Goal: Task Accomplishment & Management: Complete application form

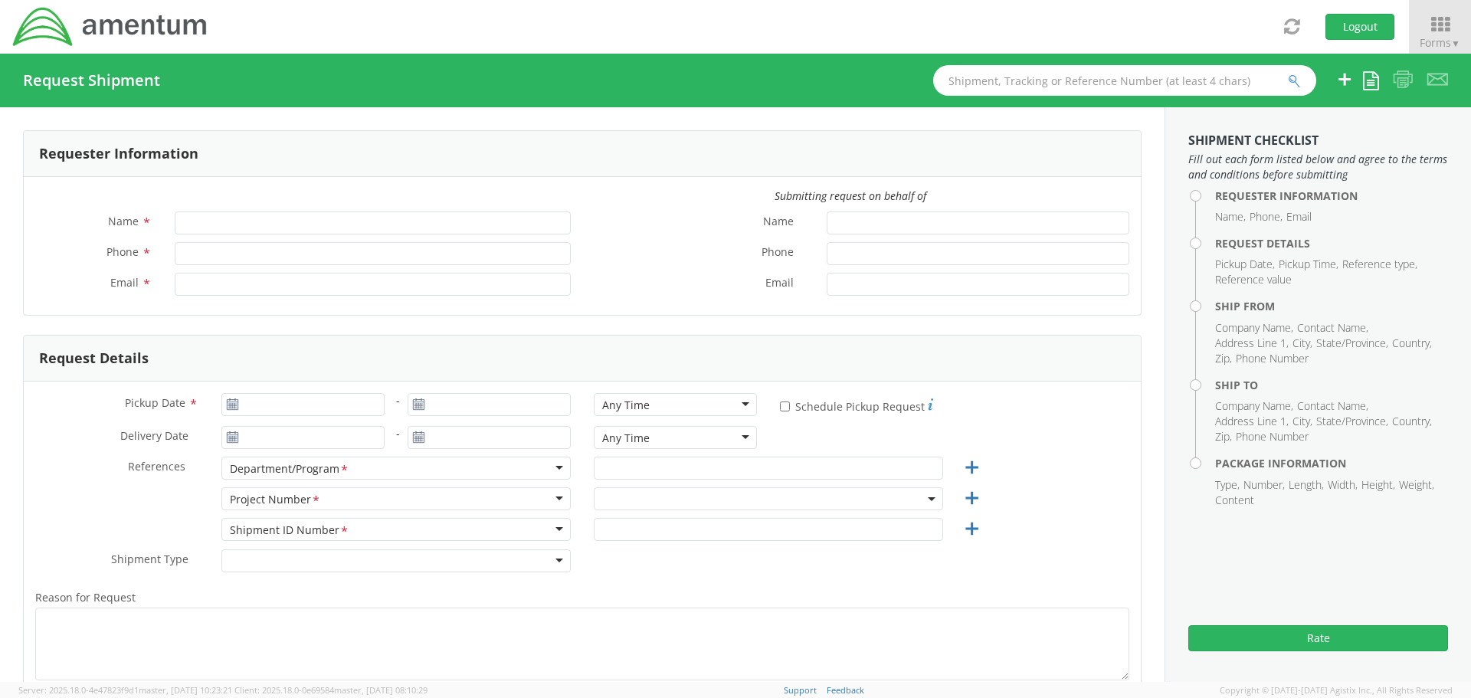
type input "[PERSON_NAME]"
type input "[PHONE_NUMBER]"
type input "[PERSON_NAME][EMAIL_ADDRESS][PERSON_NAME][DOMAIN_NAME]"
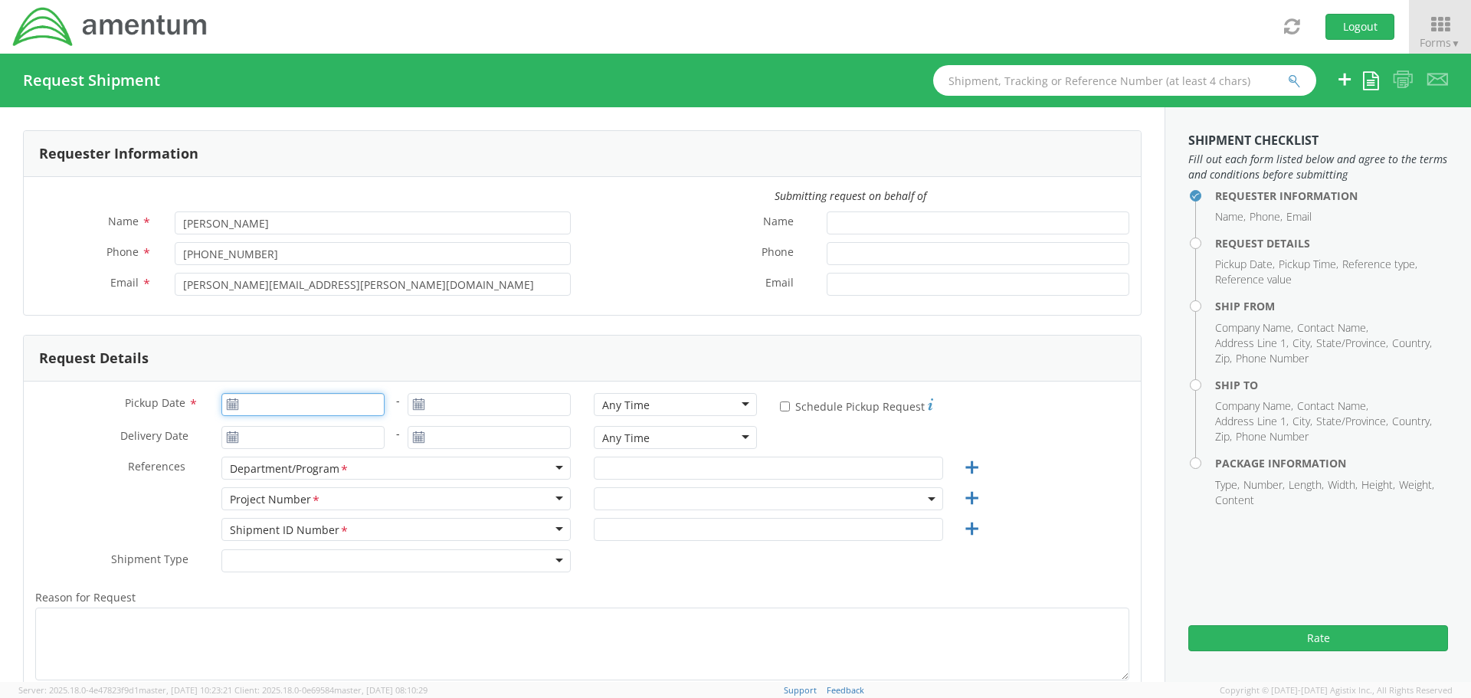
type input "[DATE]"
click at [268, 403] on input "[DATE]" at bounding box center [302, 404] width 163 height 23
click at [293, 523] on td "16" at bounding box center [297, 524] width 27 height 23
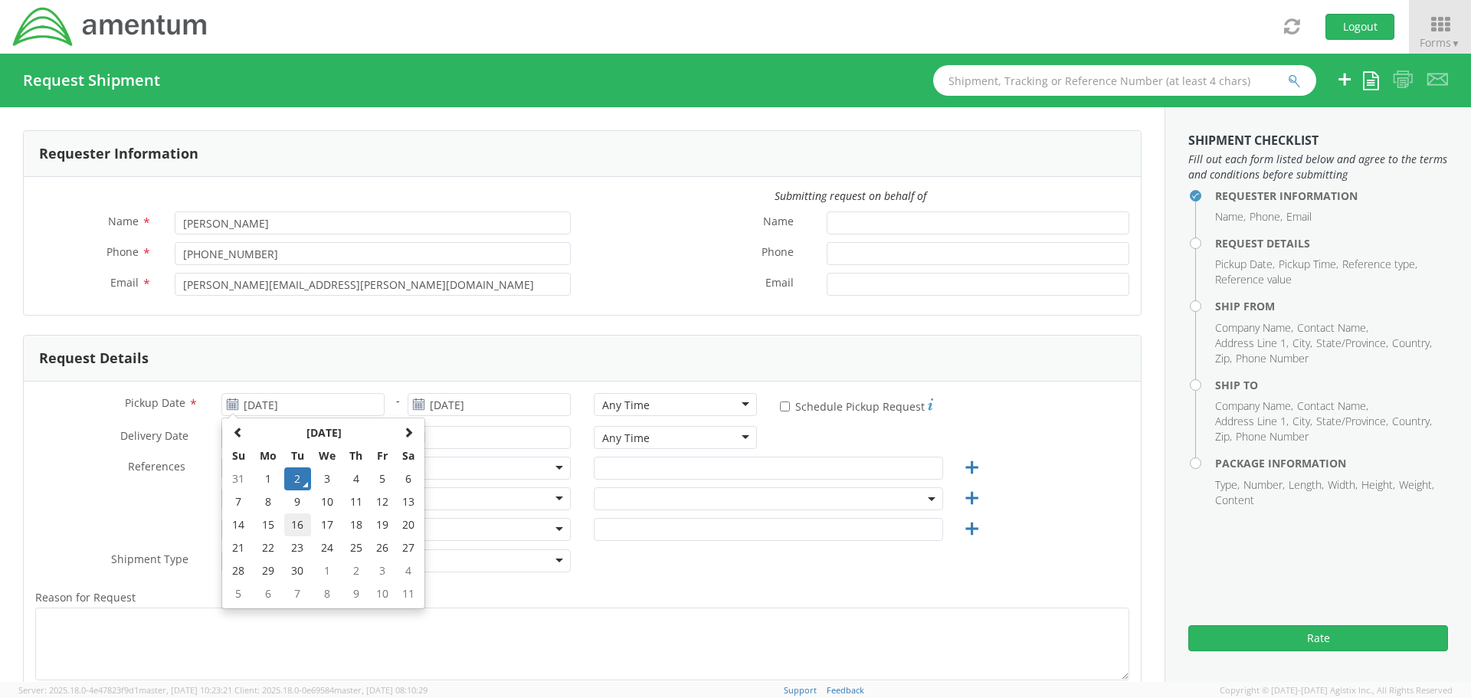
type input "[DATE]"
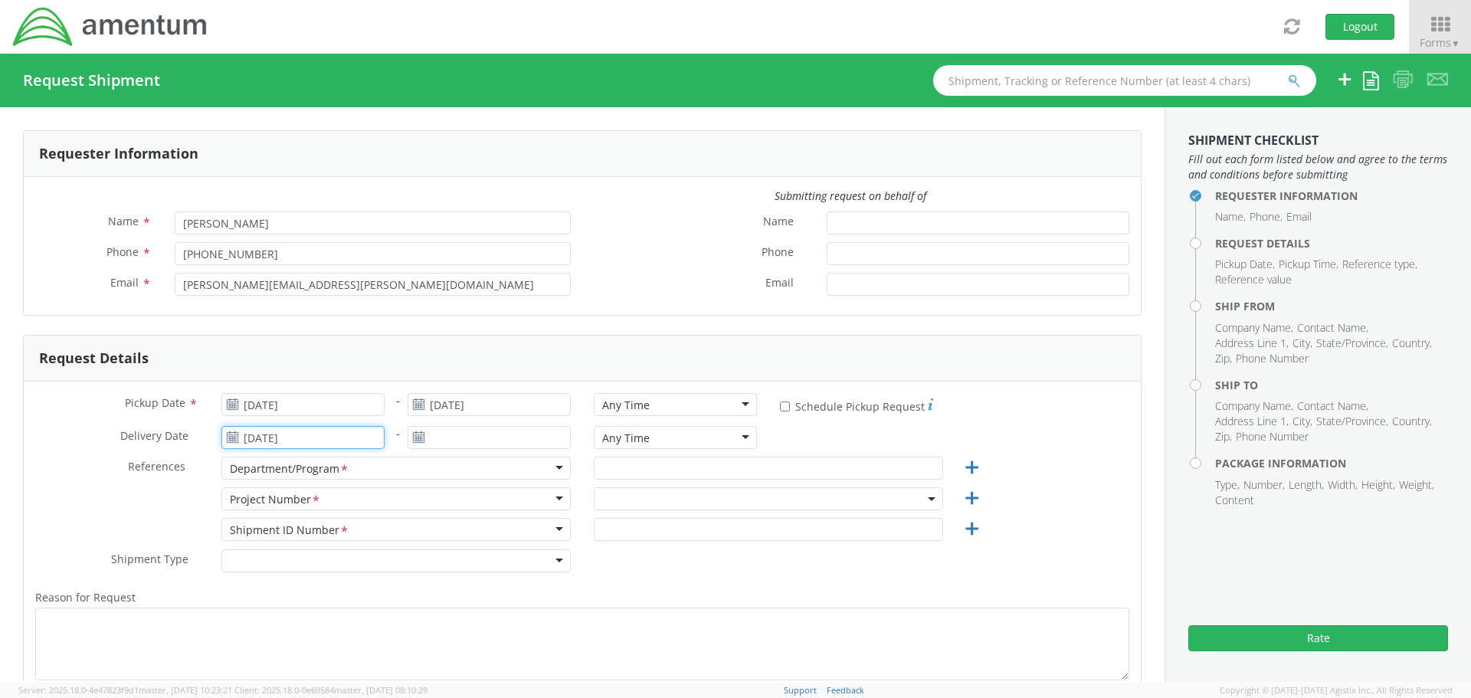
click at [269, 438] on input "[DATE]" at bounding box center [302, 437] width 163 height 23
click at [294, 387] on td "30" at bounding box center [297, 386] width 27 height 23
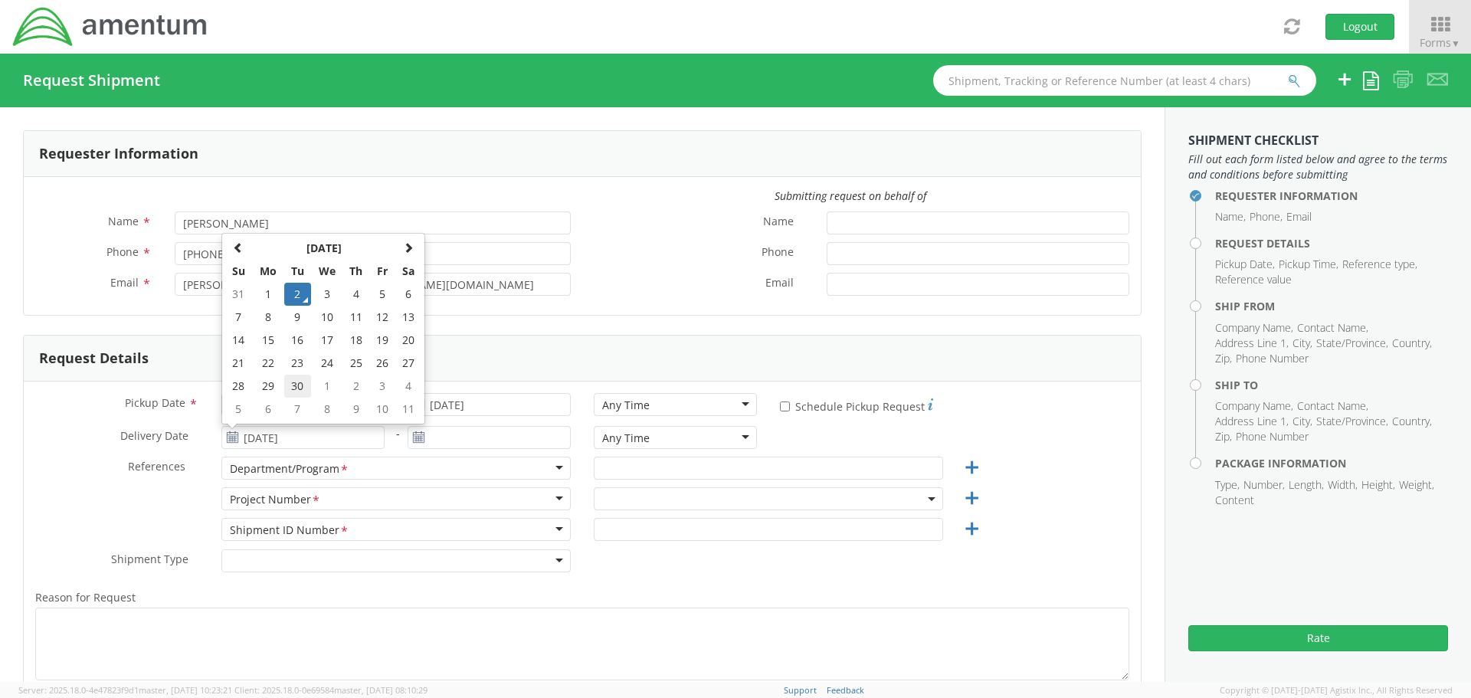
type input "[DATE]"
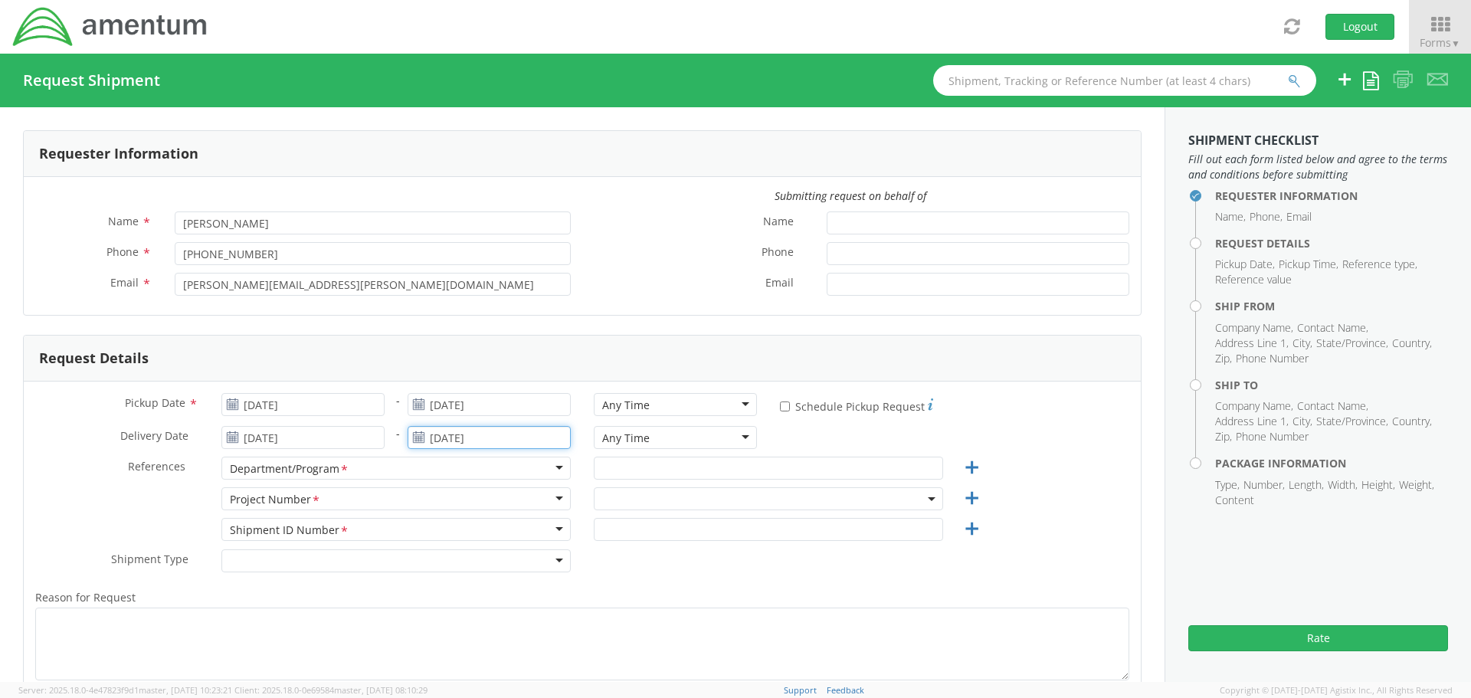
click at [469, 434] on input "[DATE]" at bounding box center [489, 437] width 163 height 23
click at [480, 384] on td "30" at bounding box center [483, 386] width 27 height 23
type input "[DATE]"
click at [693, 467] on input "text" at bounding box center [768, 468] width 349 height 23
type input "PMS 326"
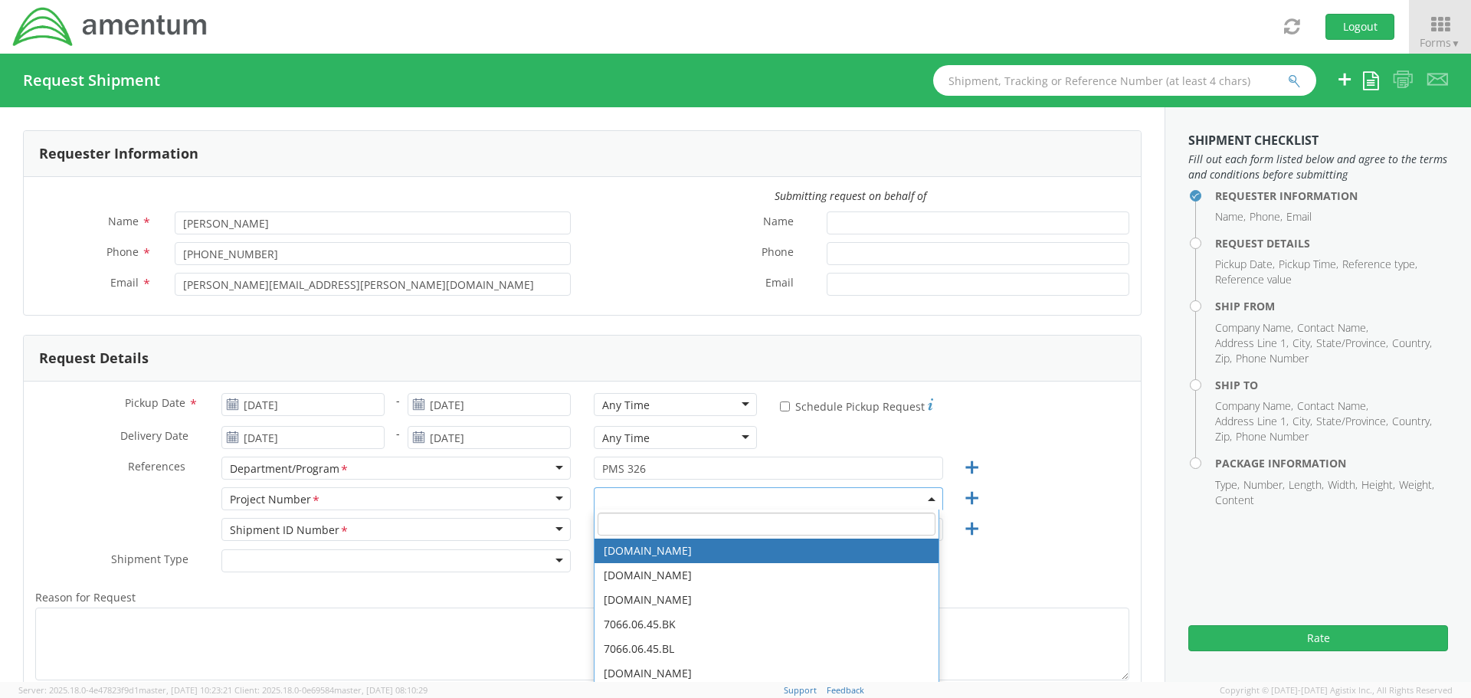
click at [656, 523] on input "search" at bounding box center [767, 524] width 338 height 23
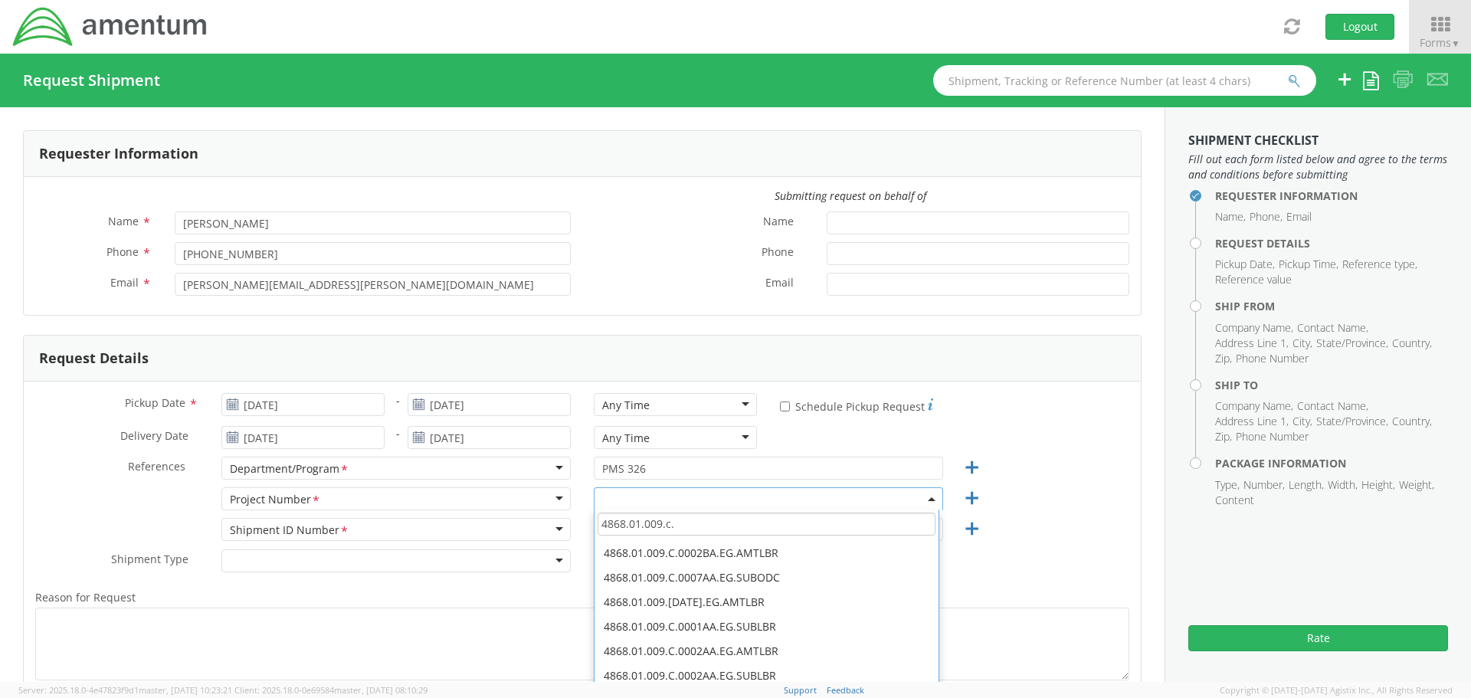
scroll to position [230, 0]
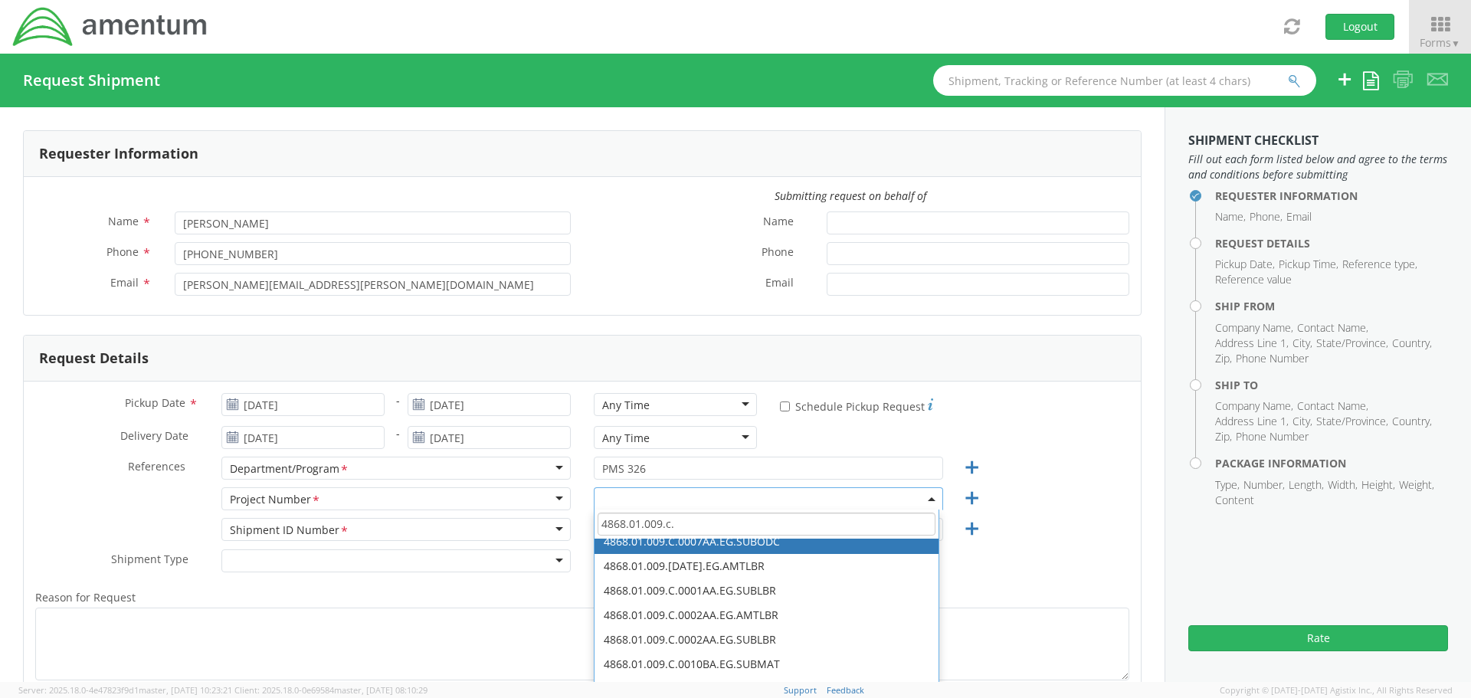
click at [710, 526] on input "4868.01.009.c." at bounding box center [767, 524] width 338 height 23
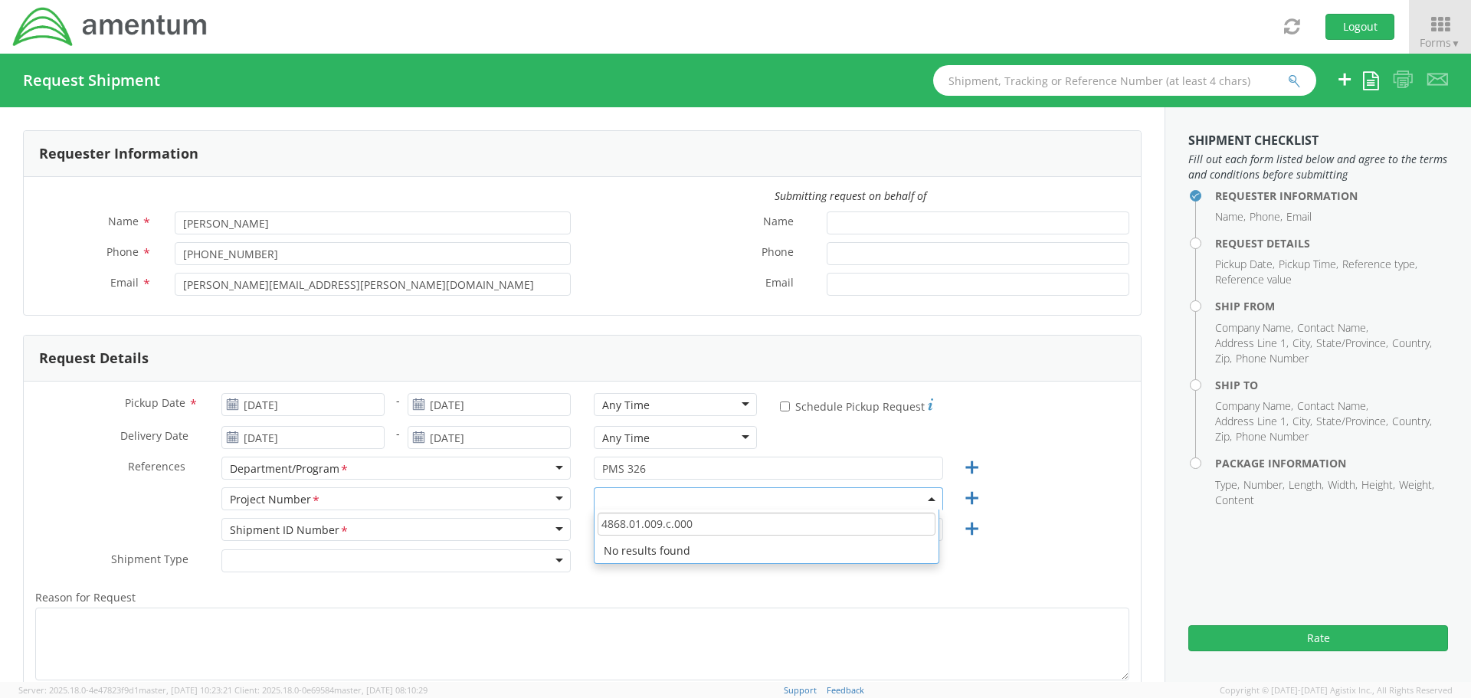
scroll to position [0, 0]
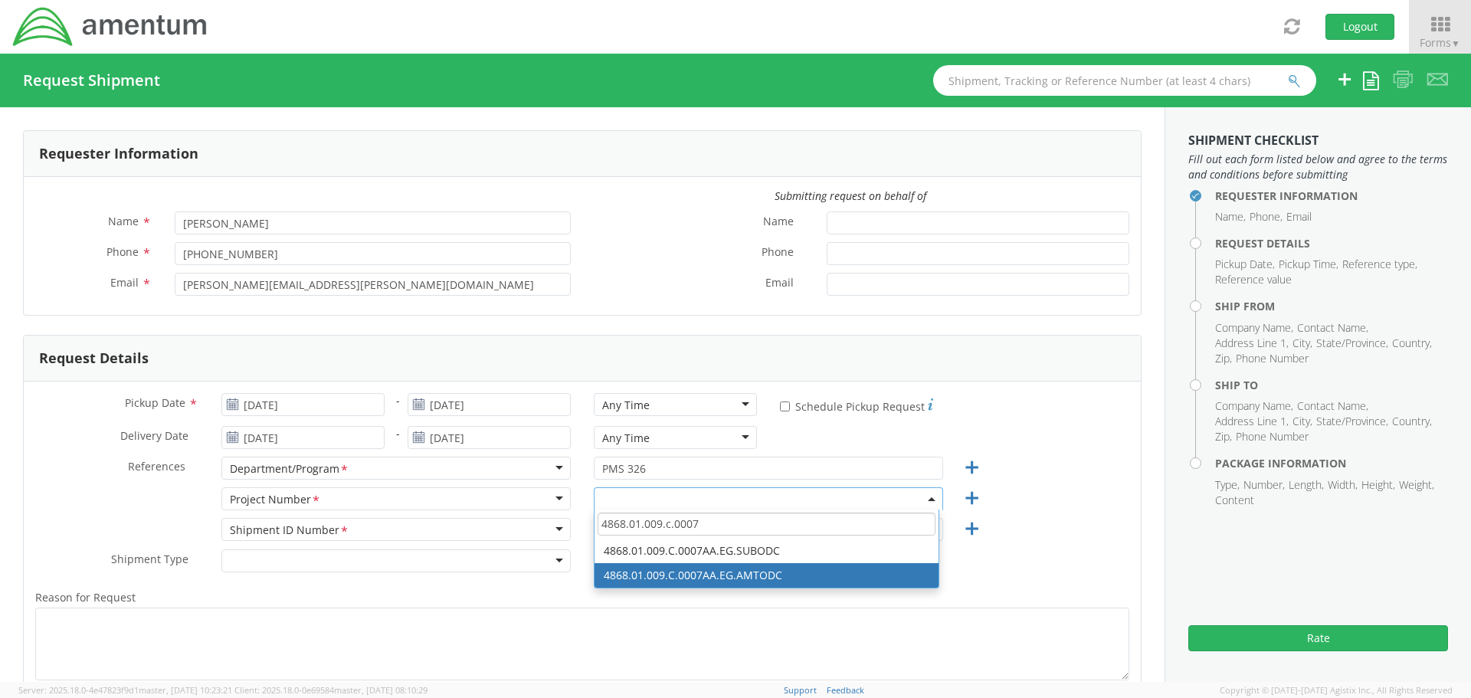
type input "4868.01.009.c.0007"
select select "4868.01.009.C.0007AA.EG.AMTODC"
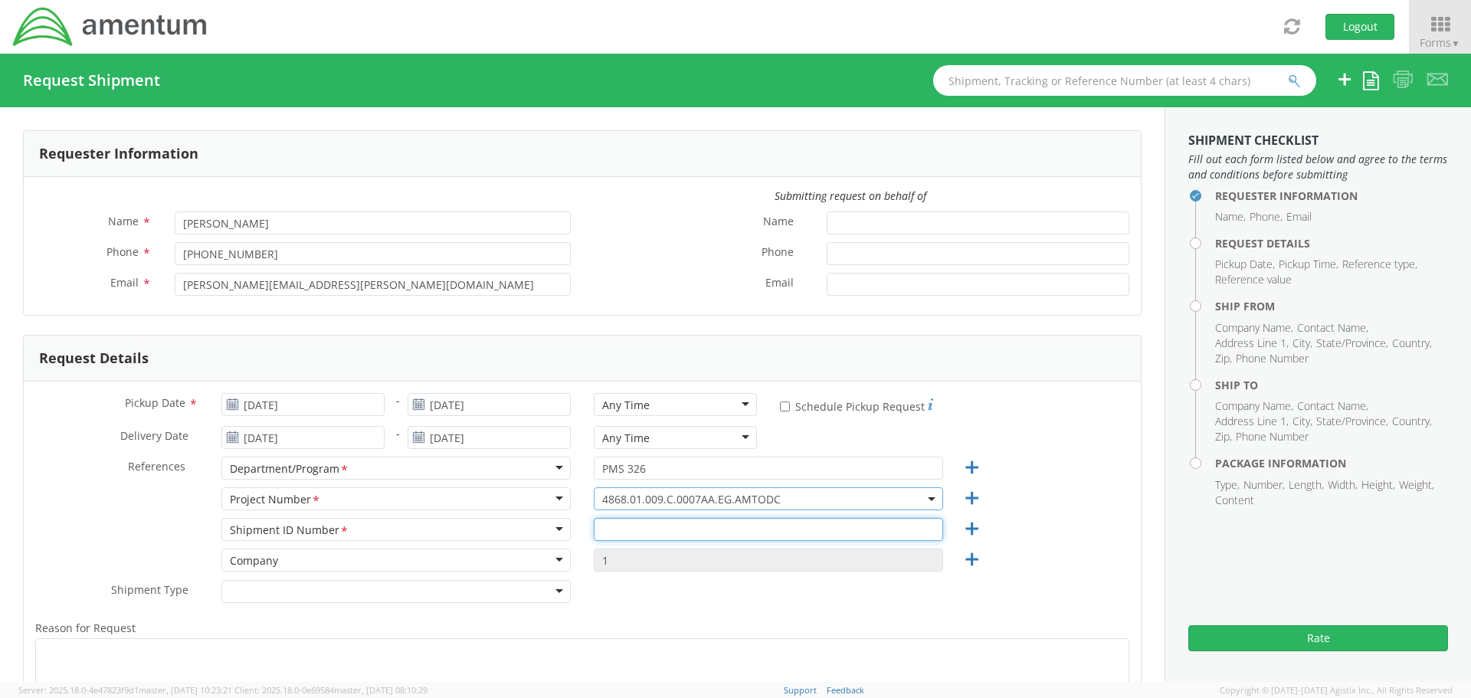
click at [633, 529] on input "text" at bounding box center [768, 529] width 349 height 23
type input "FFG APU ROM"
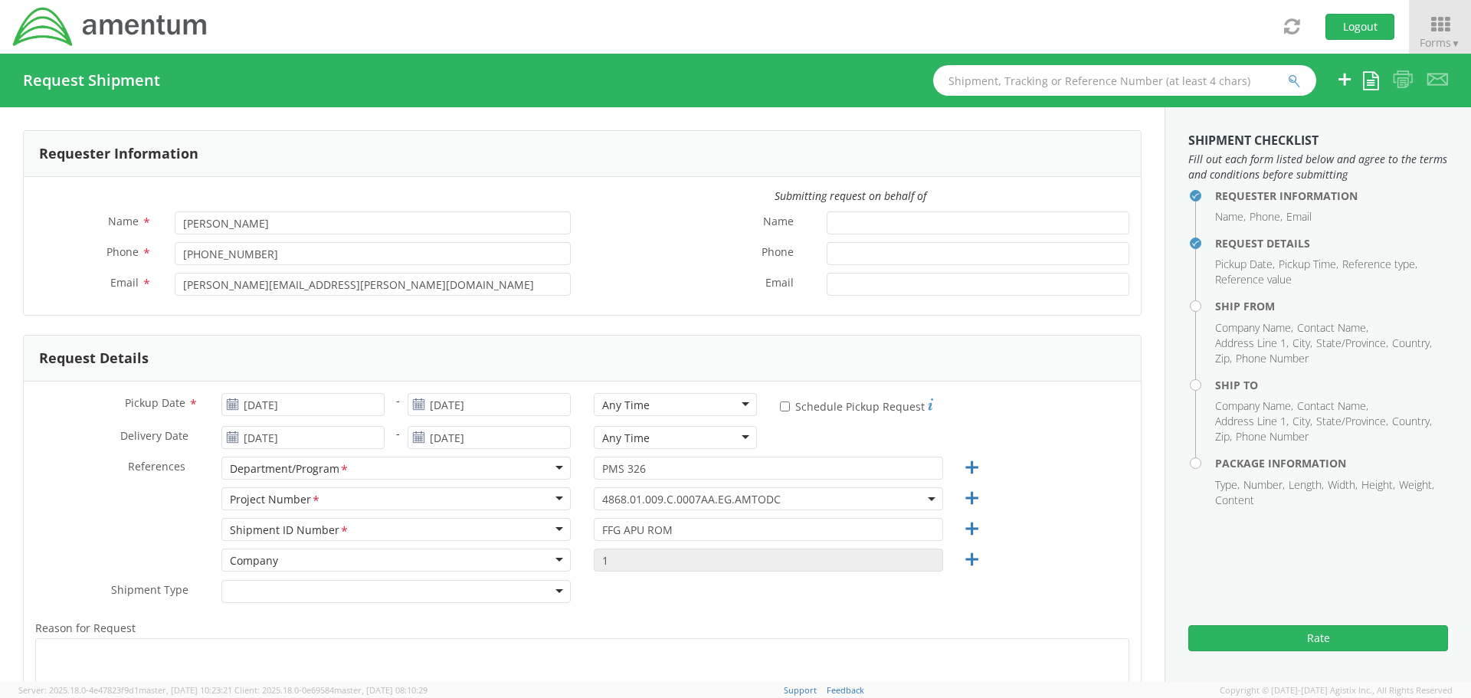
click at [650, 616] on div "Reason for Request * Shipment Notification * Add email addresses separated by c…" at bounding box center [582, 707] width 1117 height 193
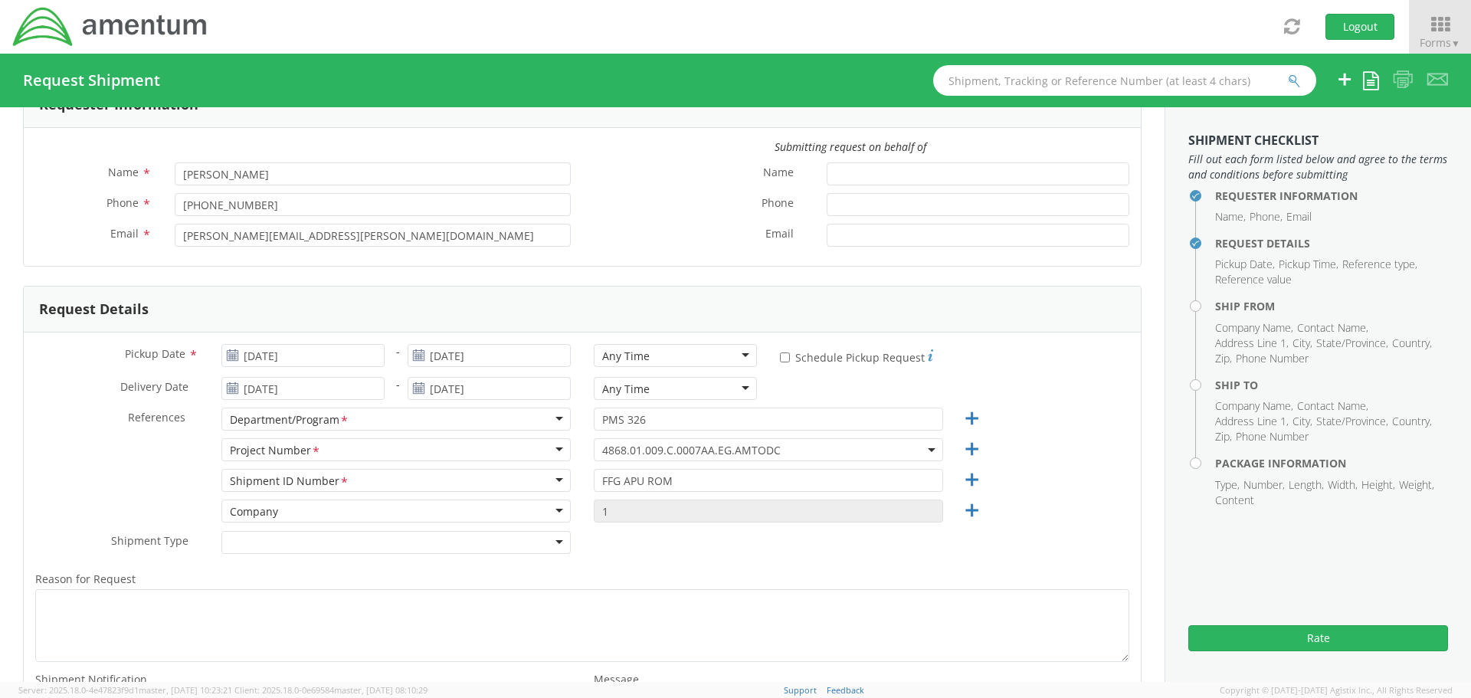
scroll to position [77, 0]
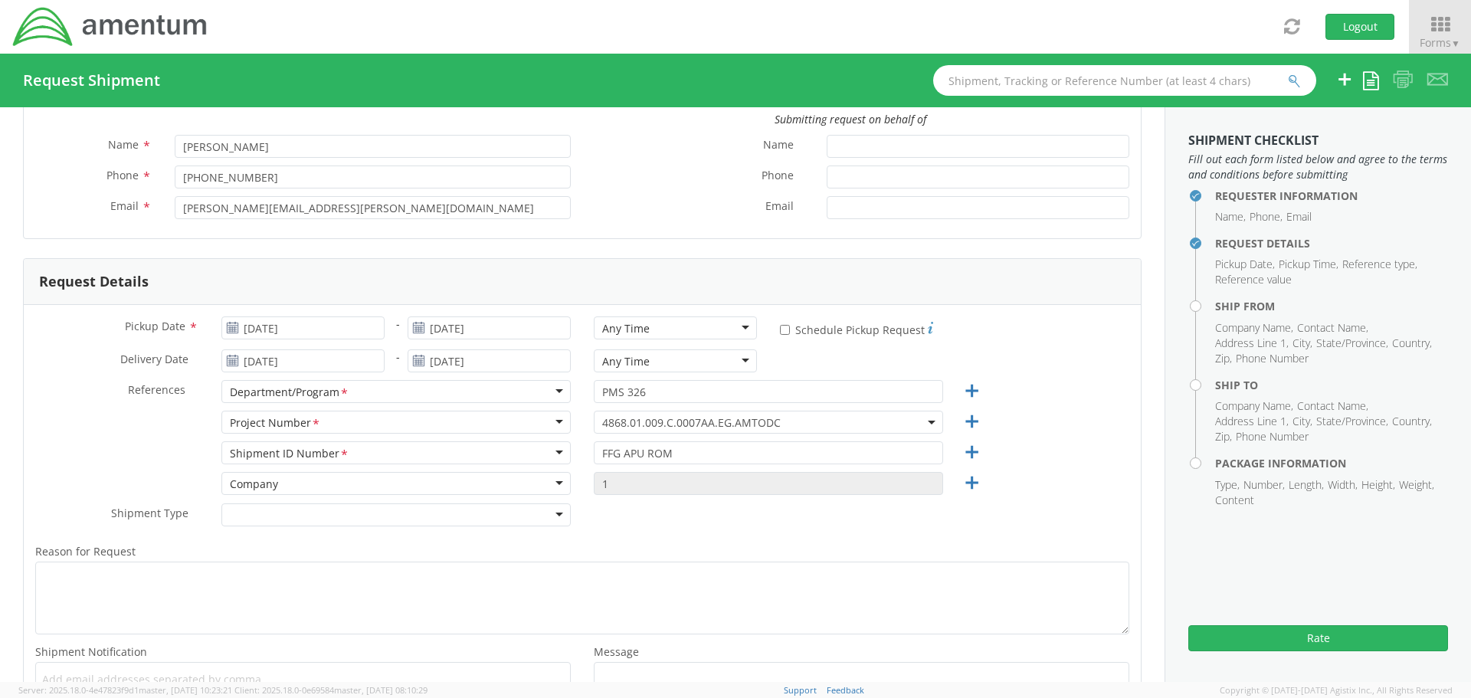
click at [562, 513] on div at bounding box center [395, 514] width 349 height 23
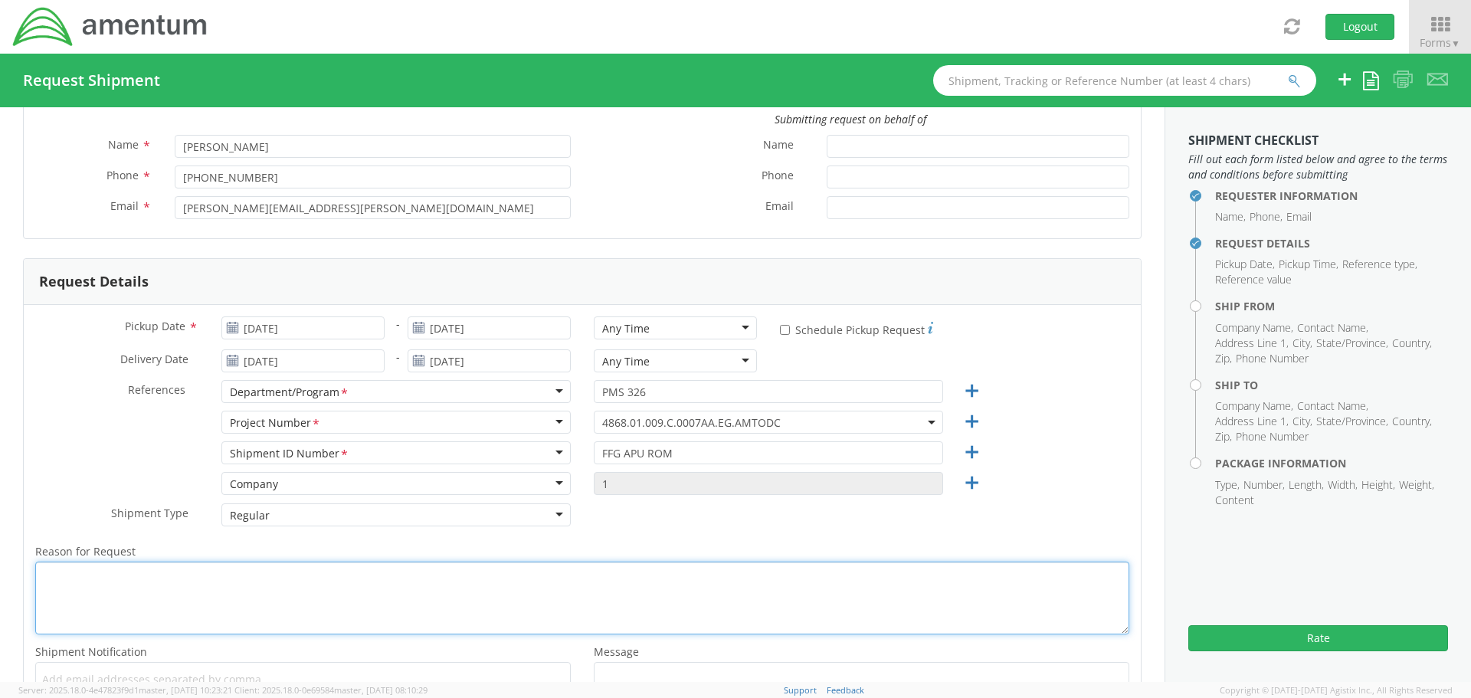
click at [96, 575] on textarea "Reason for Request *" at bounding box center [582, 598] width 1094 height 73
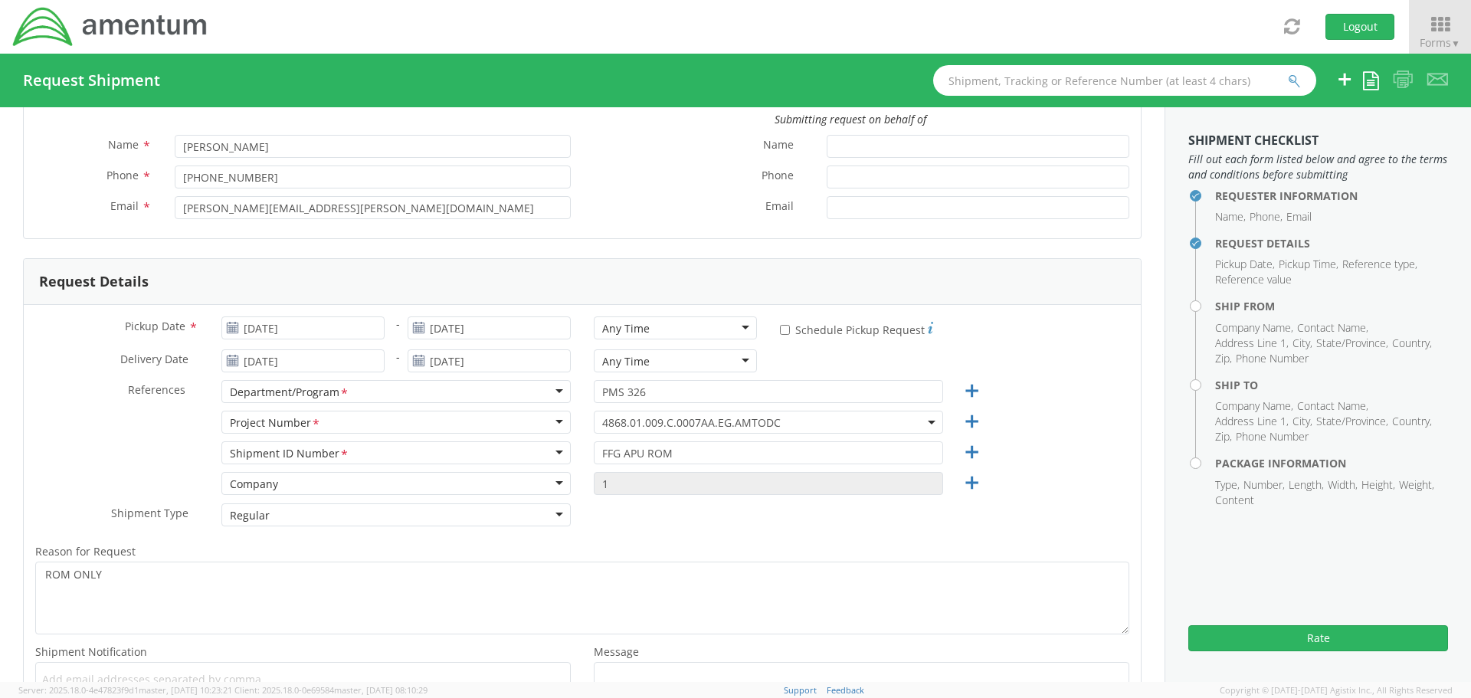
click at [704, 513] on div "Shipment Type * Regular Regular Batch Regular" at bounding box center [582, 518] width 1117 height 31
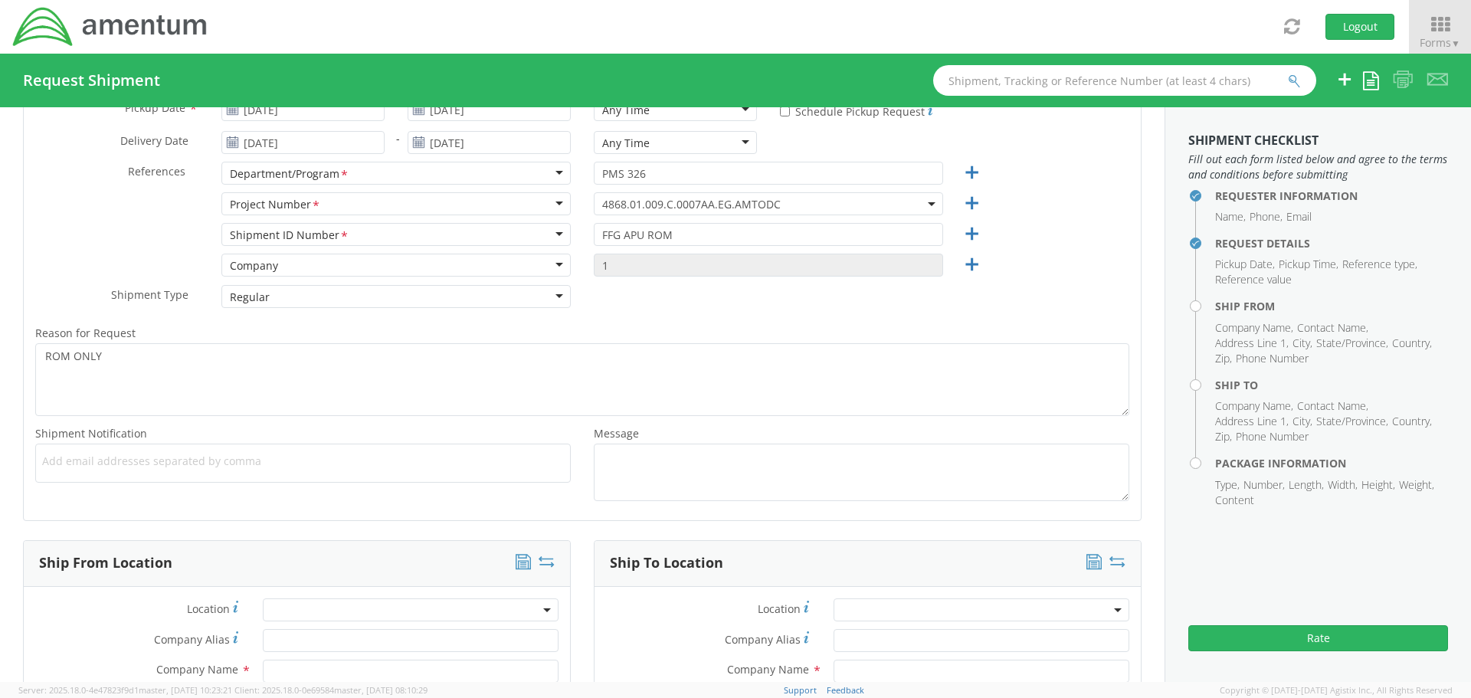
scroll to position [306, 0]
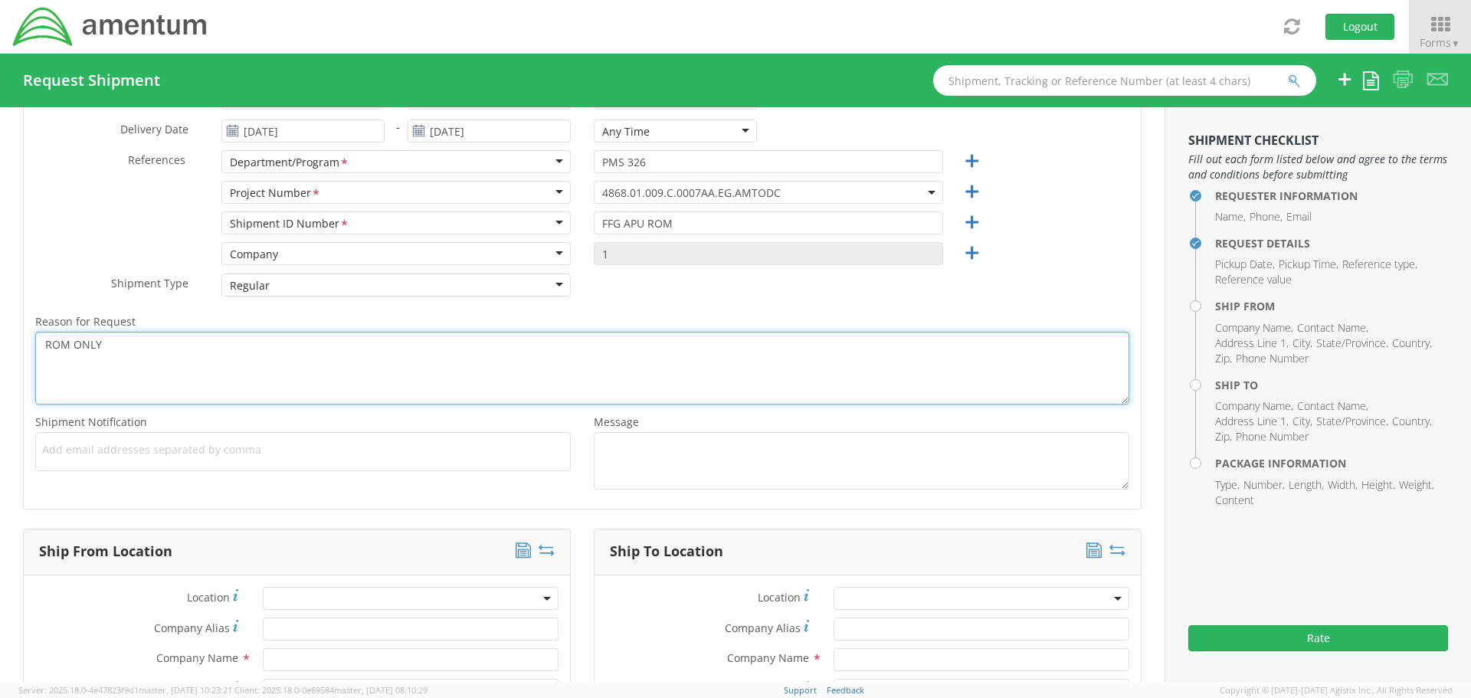
click at [131, 341] on textarea "ROM ONLY" at bounding box center [582, 368] width 1094 height 73
type textarea "ROM ONLY require cost to ship to and from the provided addresses"
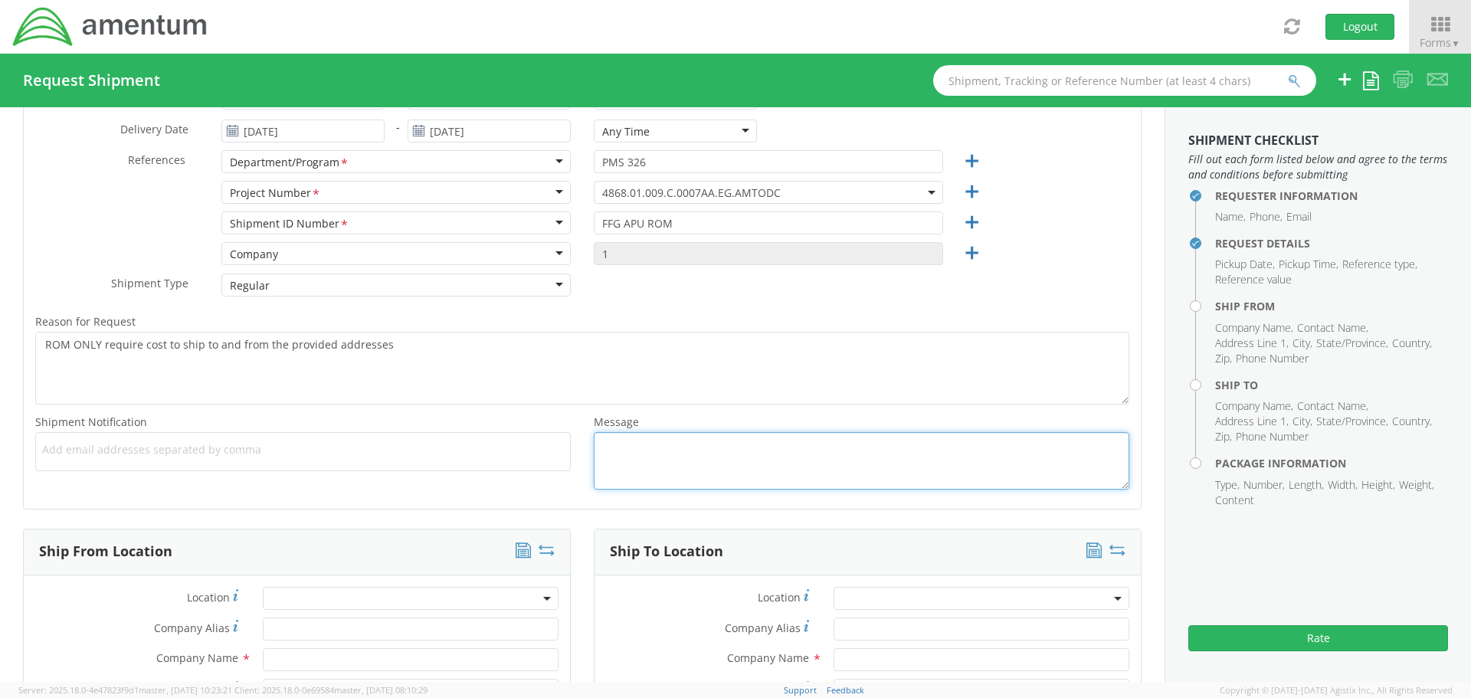
click at [617, 445] on textarea "Message *" at bounding box center [862, 460] width 536 height 57
paste textarea "require cost to ship to and from the provided addresses"
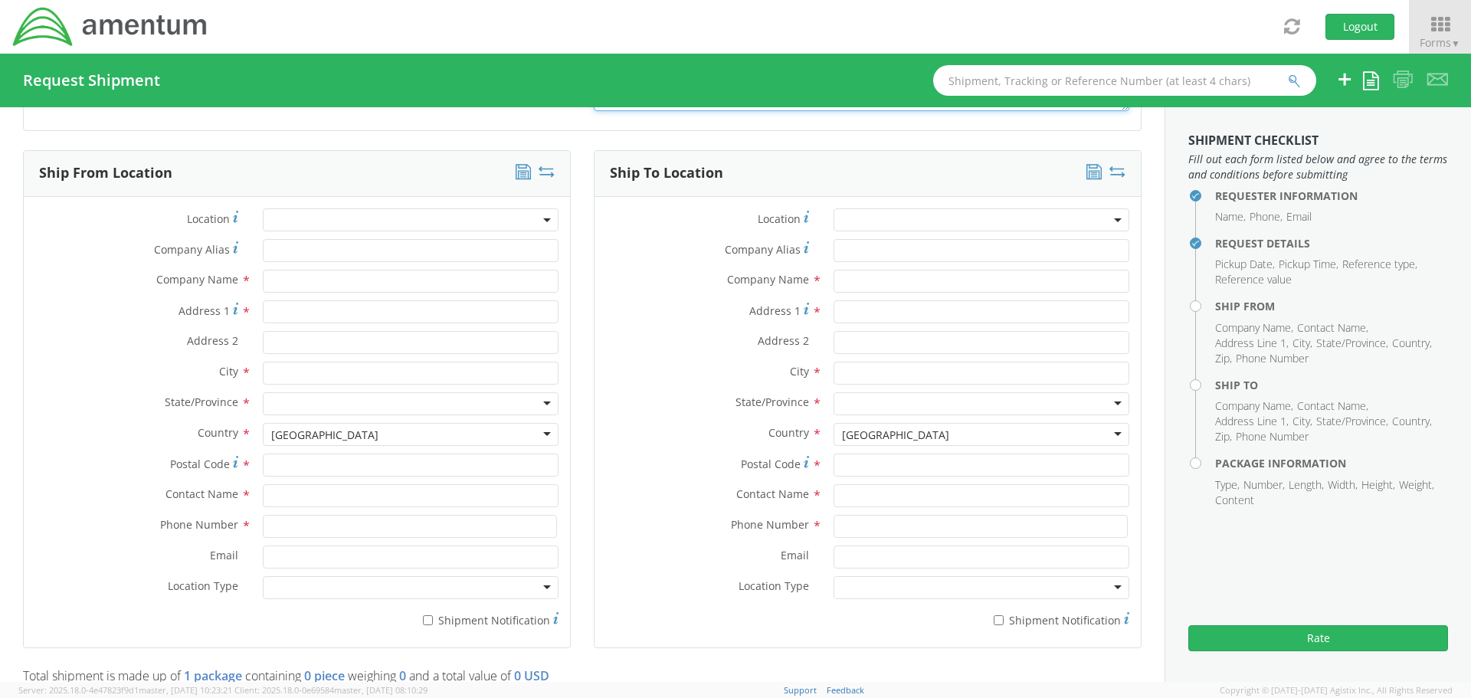
scroll to position [690, 0]
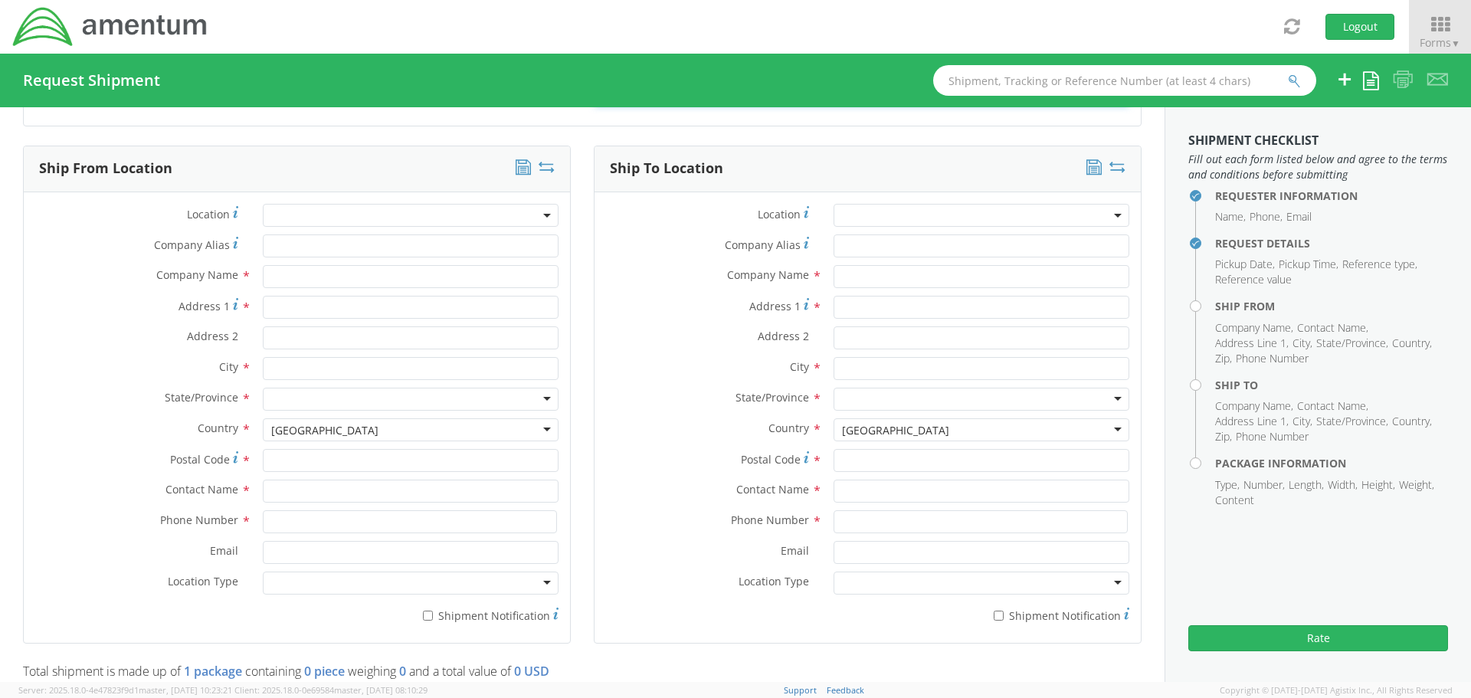
type textarea "require cost to ship to and from the provided addresses"
click at [291, 280] on input "text" at bounding box center [411, 276] width 296 height 23
type input "Amentum"
type input "[STREET_ADDRESS]"
type input "[GEOGRAPHIC_DATA]"
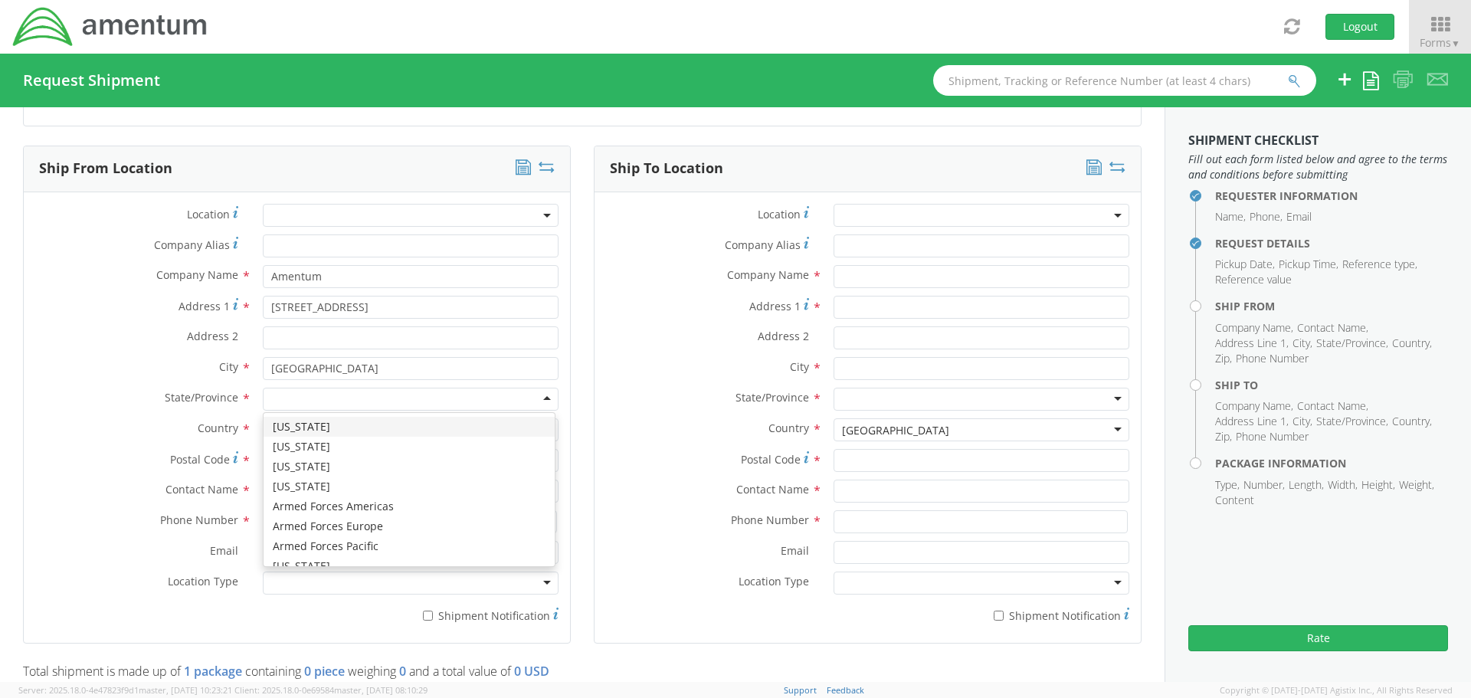
type input "V"
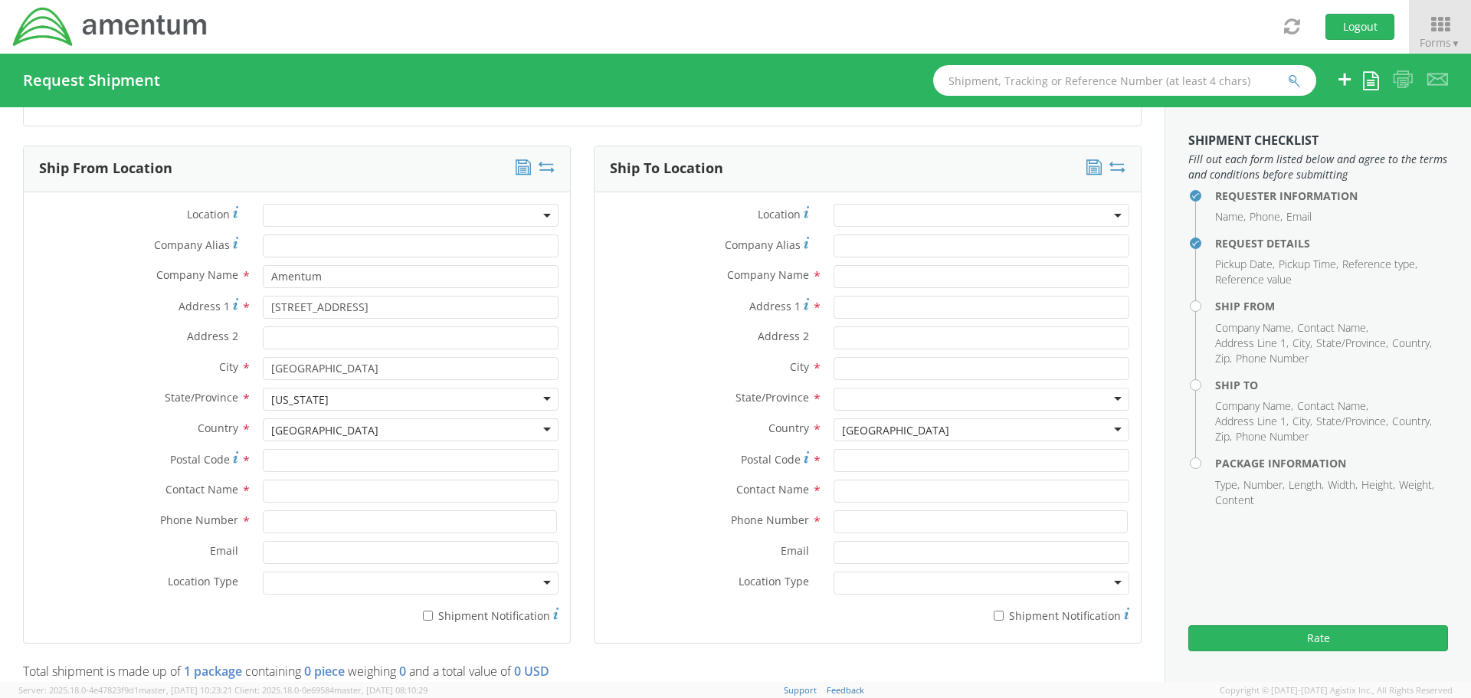
scroll to position [3863, 0]
type input "22407"
type input "[PERSON_NAME]"
type input "5406846513"
click at [541, 582] on div at bounding box center [411, 583] width 296 height 23
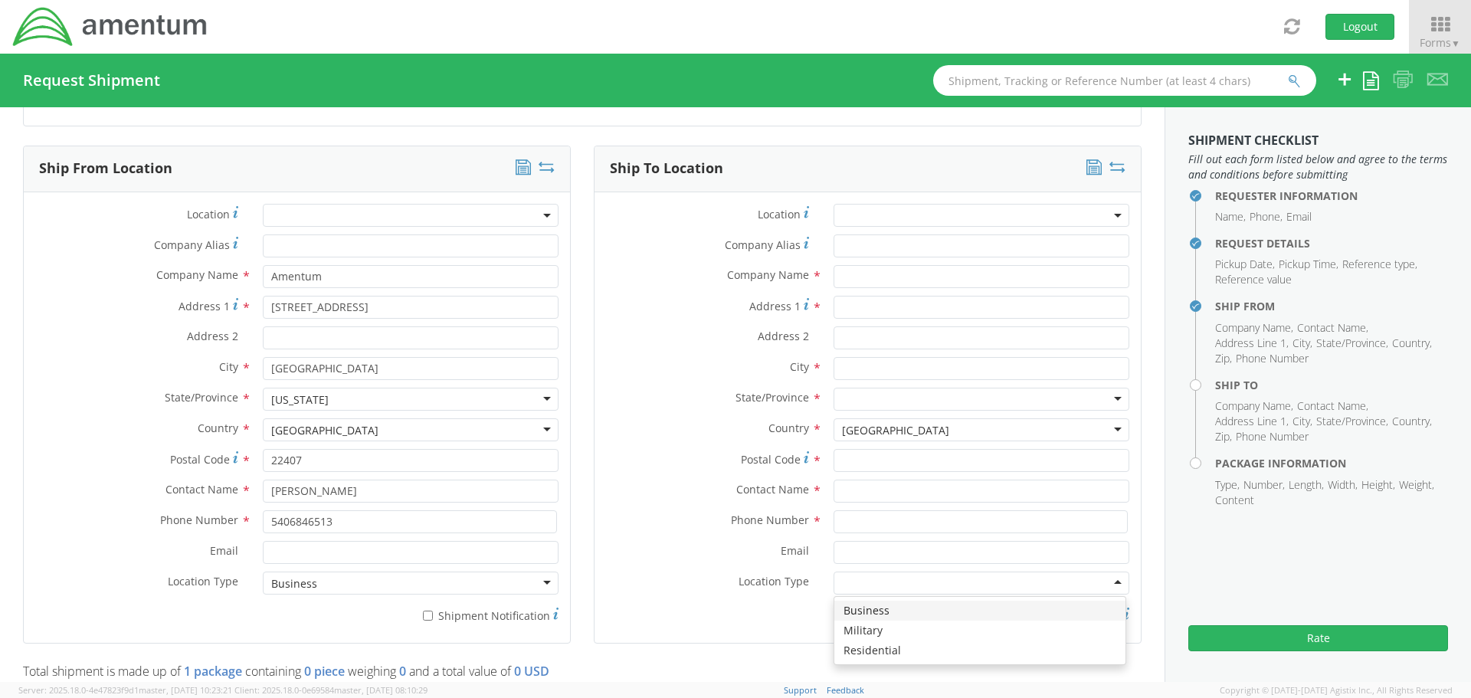
click at [1109, 586] on div at bounding box center [982, 583] width 296 height 23
click at [870, 274] on input "text" at bounding box center [982, 276] width 296 height 23
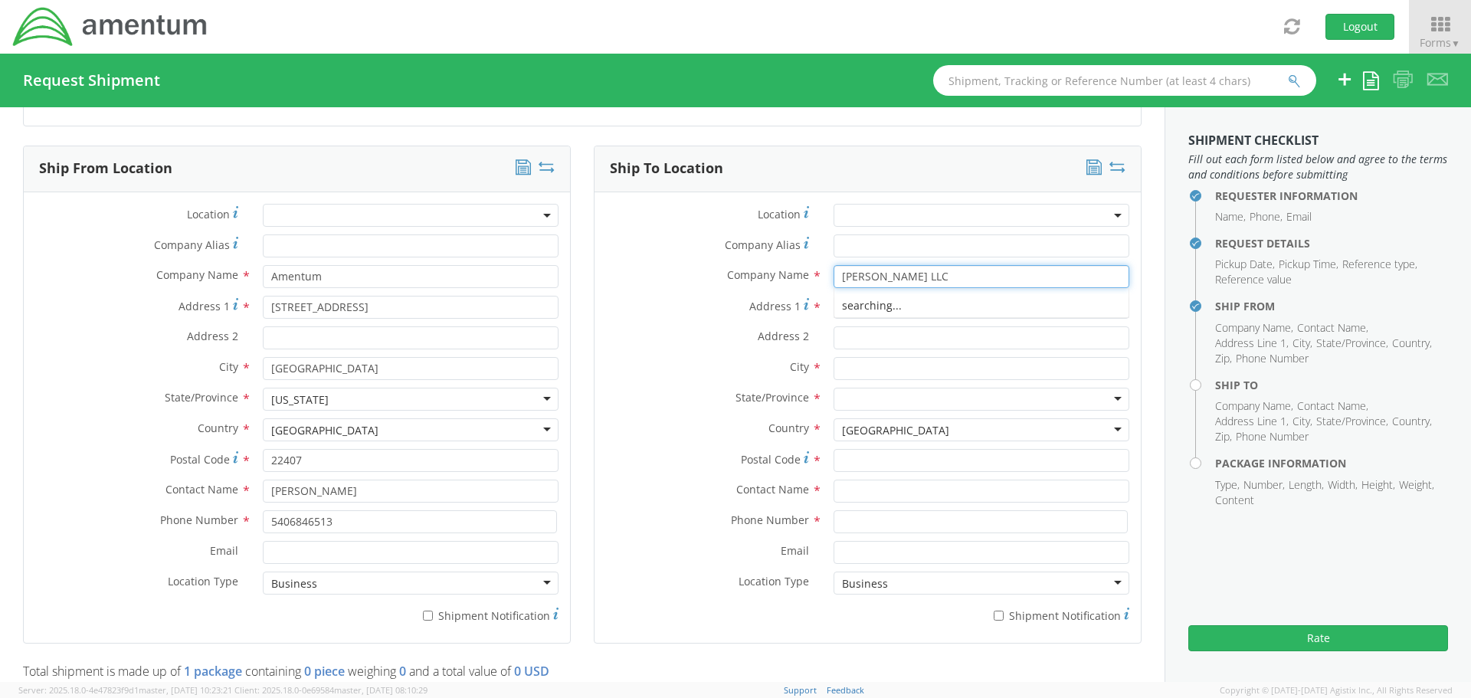
type input "[PERSON_NAME] LLC"
type input "[STREET_ADDRESS][PERSON_NAME]"
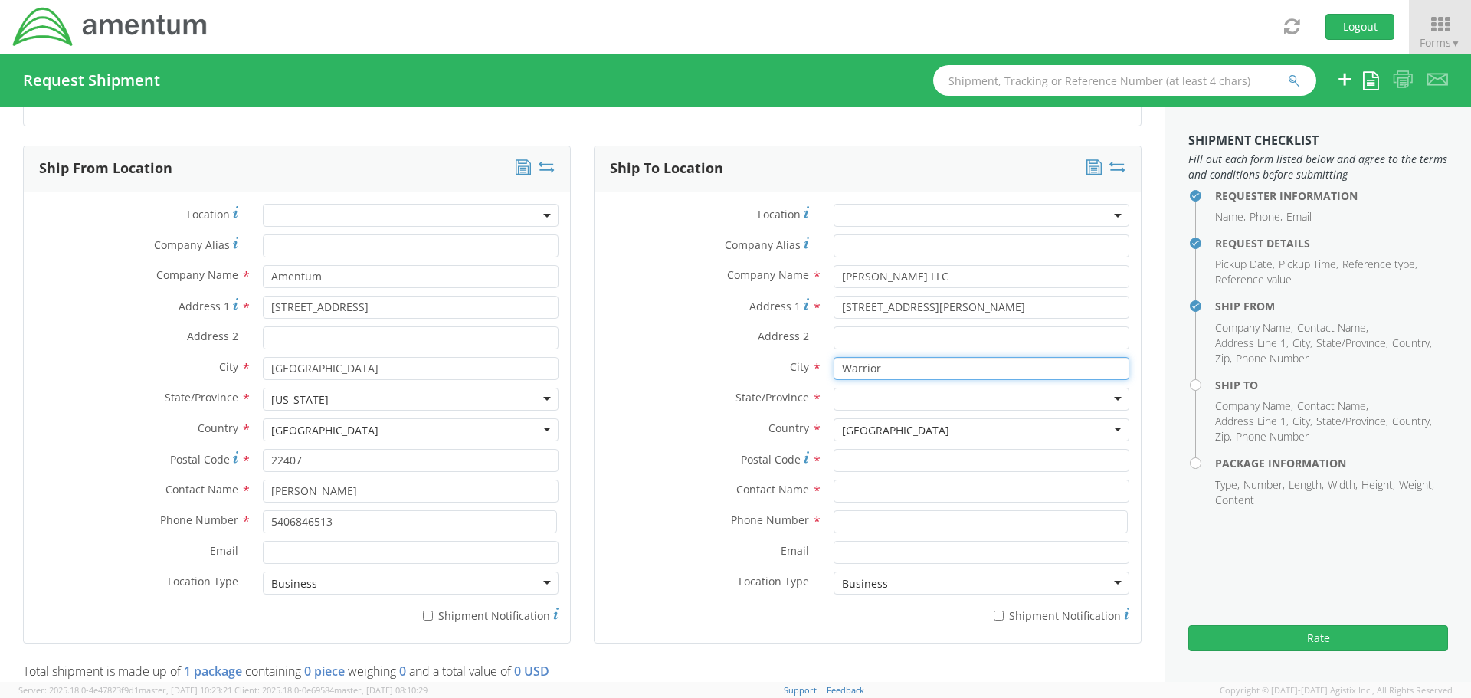
type input "Warrior"
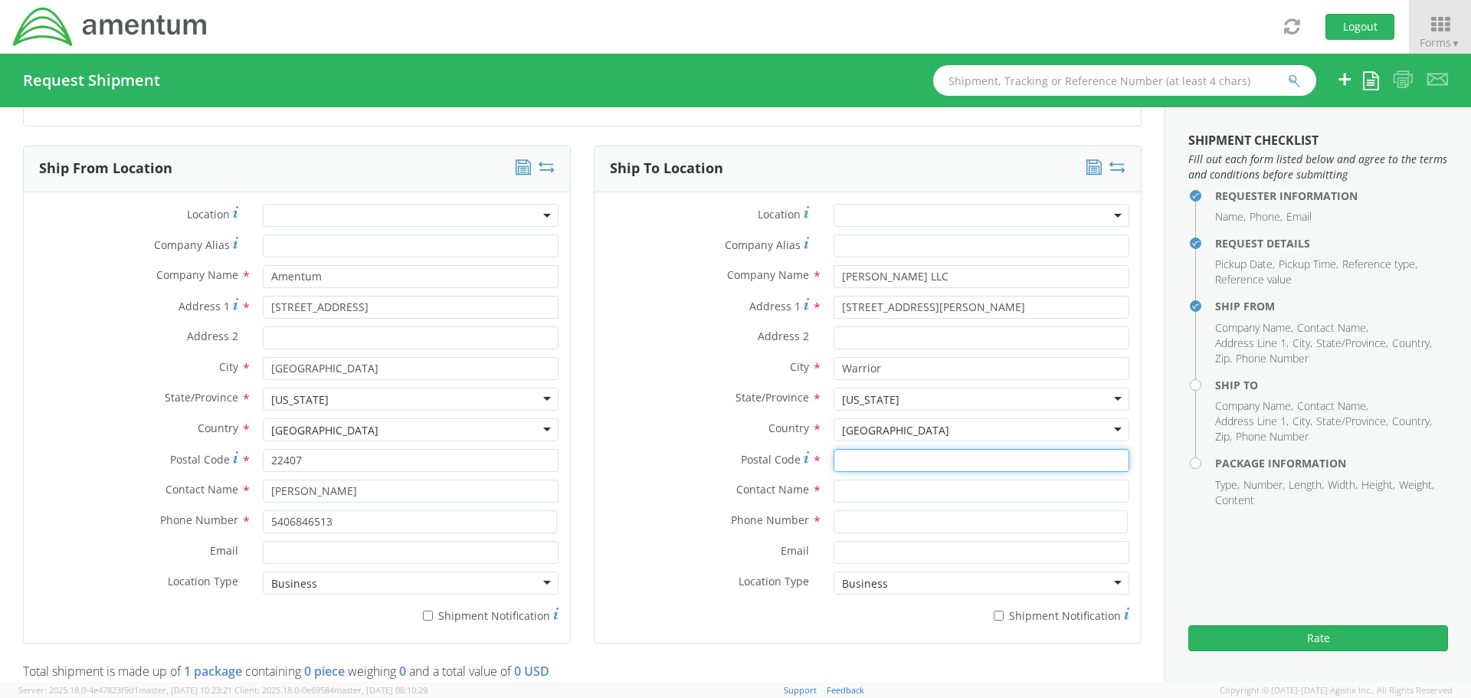
click at [852, 461] on input "Postal Code *" at bounding box center [982, 460] width 296 height 23
type input "35180"
click at [878, 494] on input "text" at bounding box center [982, 491] width 296 height 23
type input "[PERSON_NAME]"
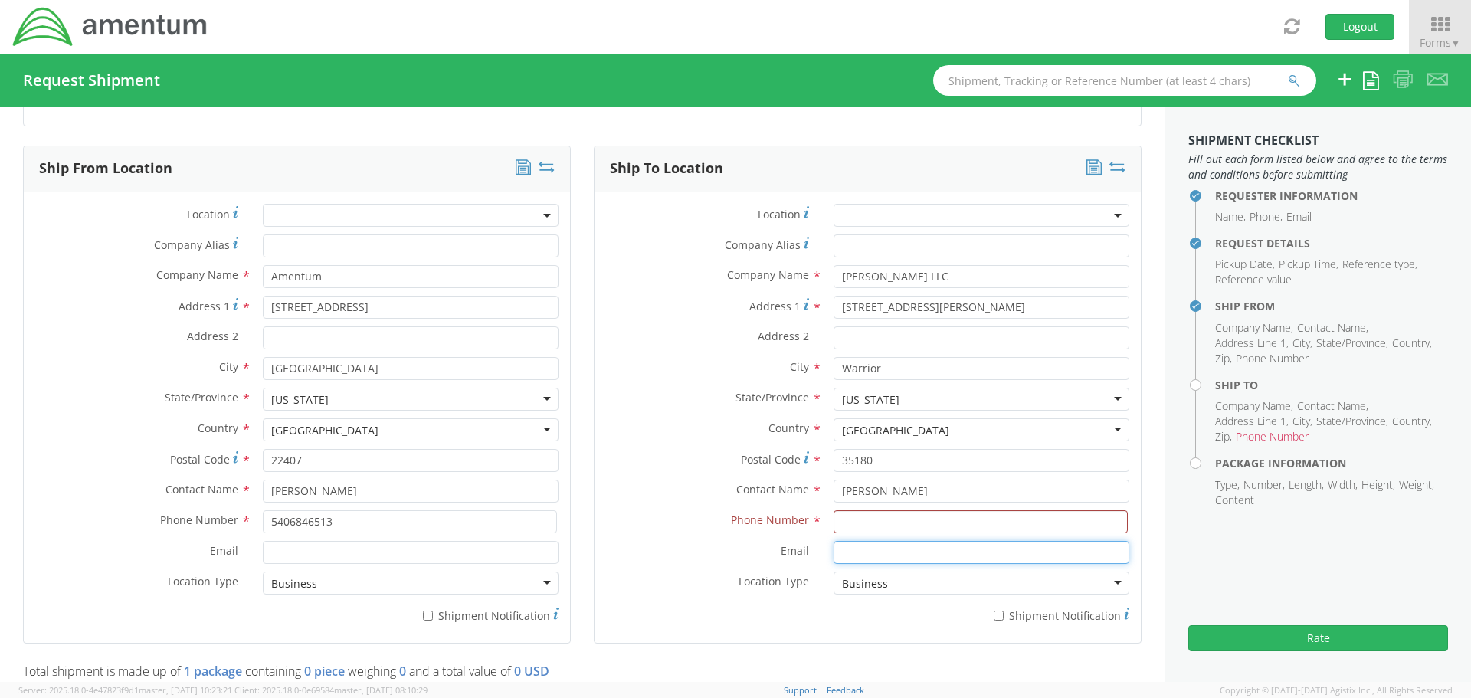
click at [885, 556] on input "Email *" at bounding box center [982, 552] width 296 height 23
click at [855, 519] on input at bounding box center [981, 521] width 294 height 23
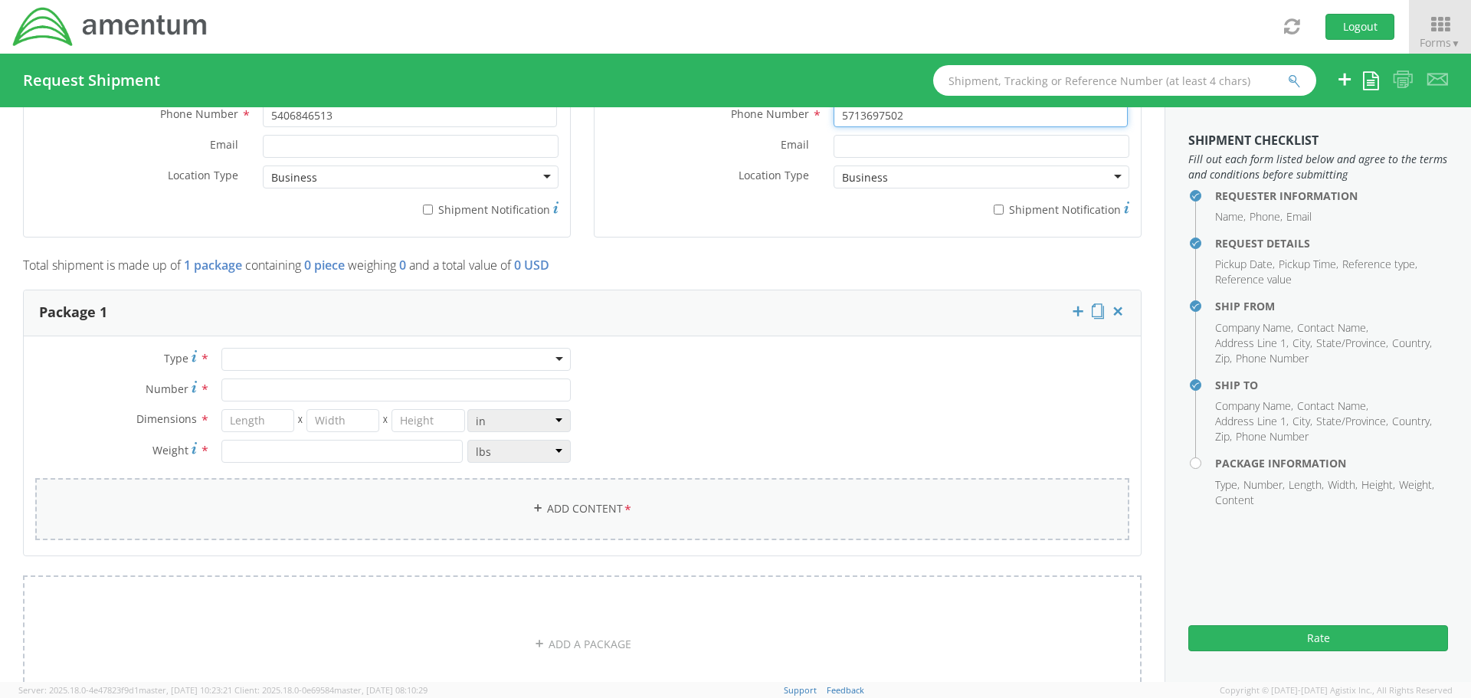
scroll to position [1149, 0]
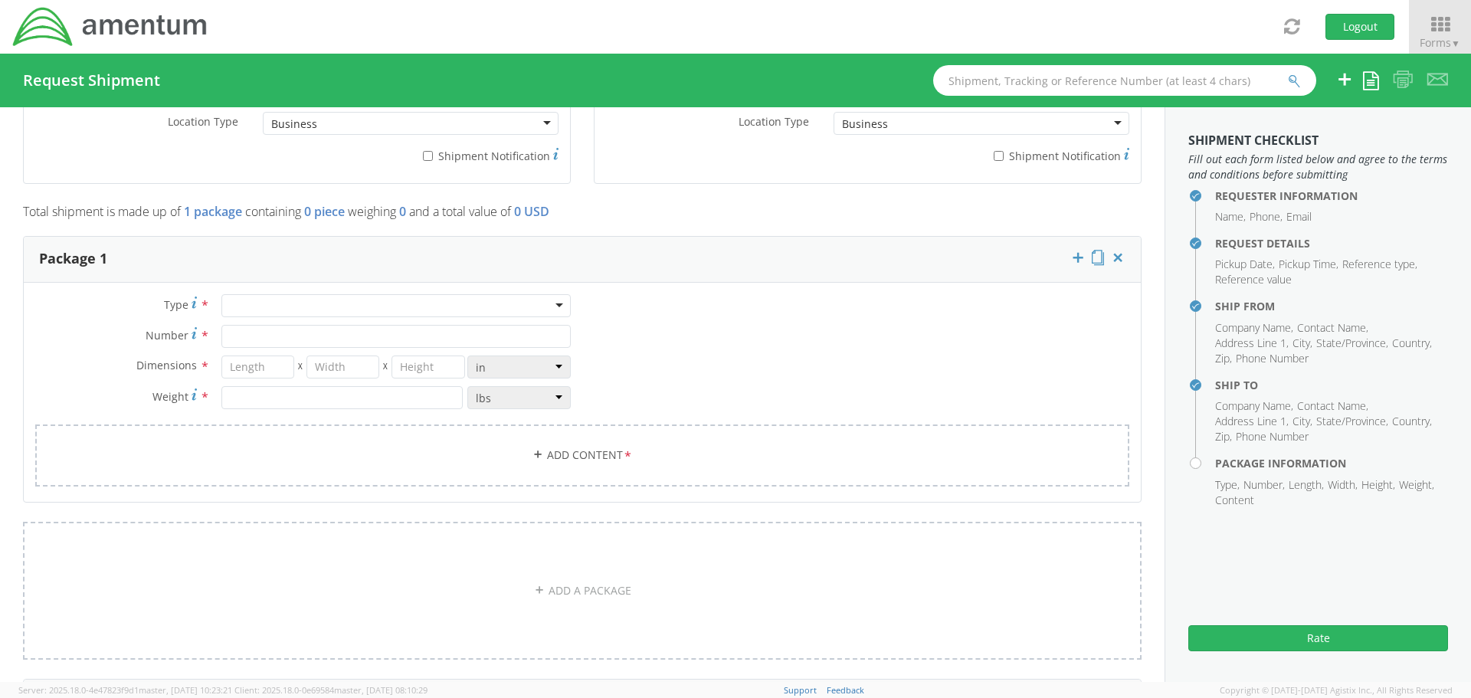
type input "5713697502"
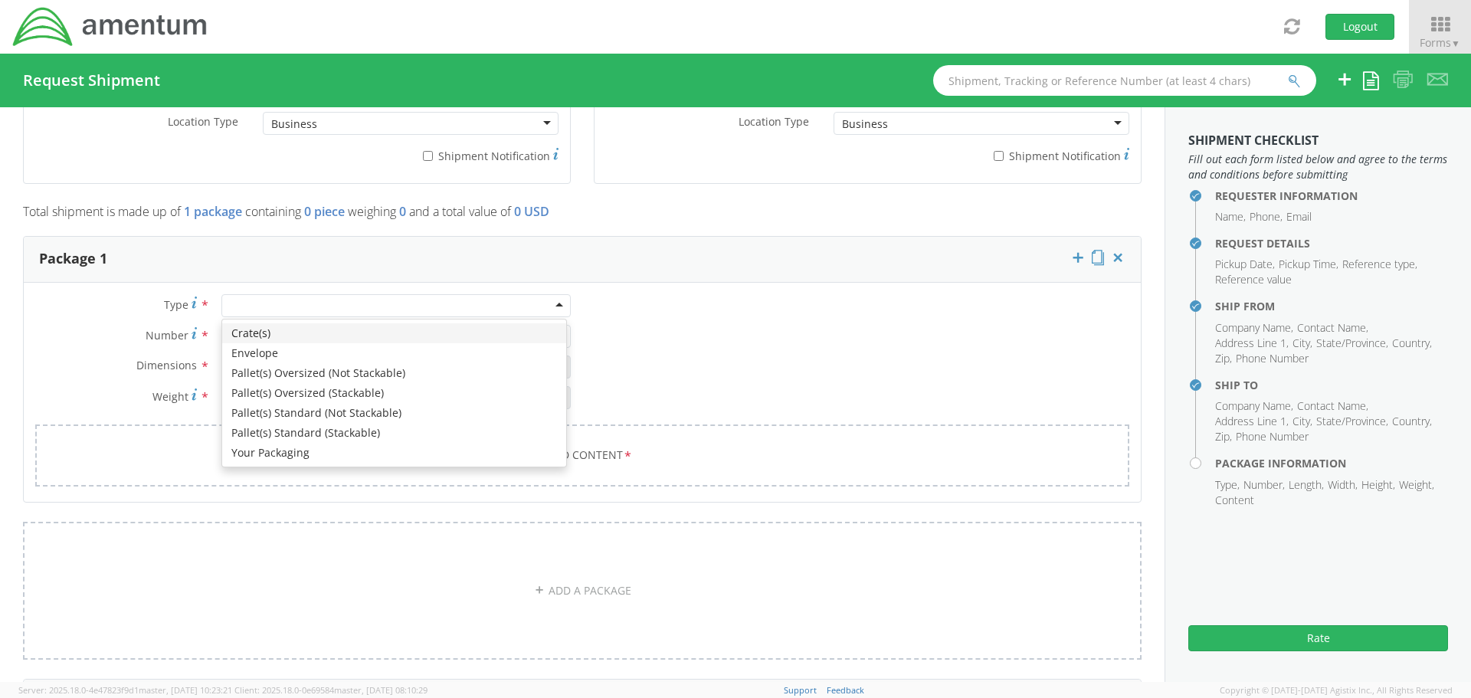
click at [553, 306] on div at bounding box center [395, 305] width 349 height 23
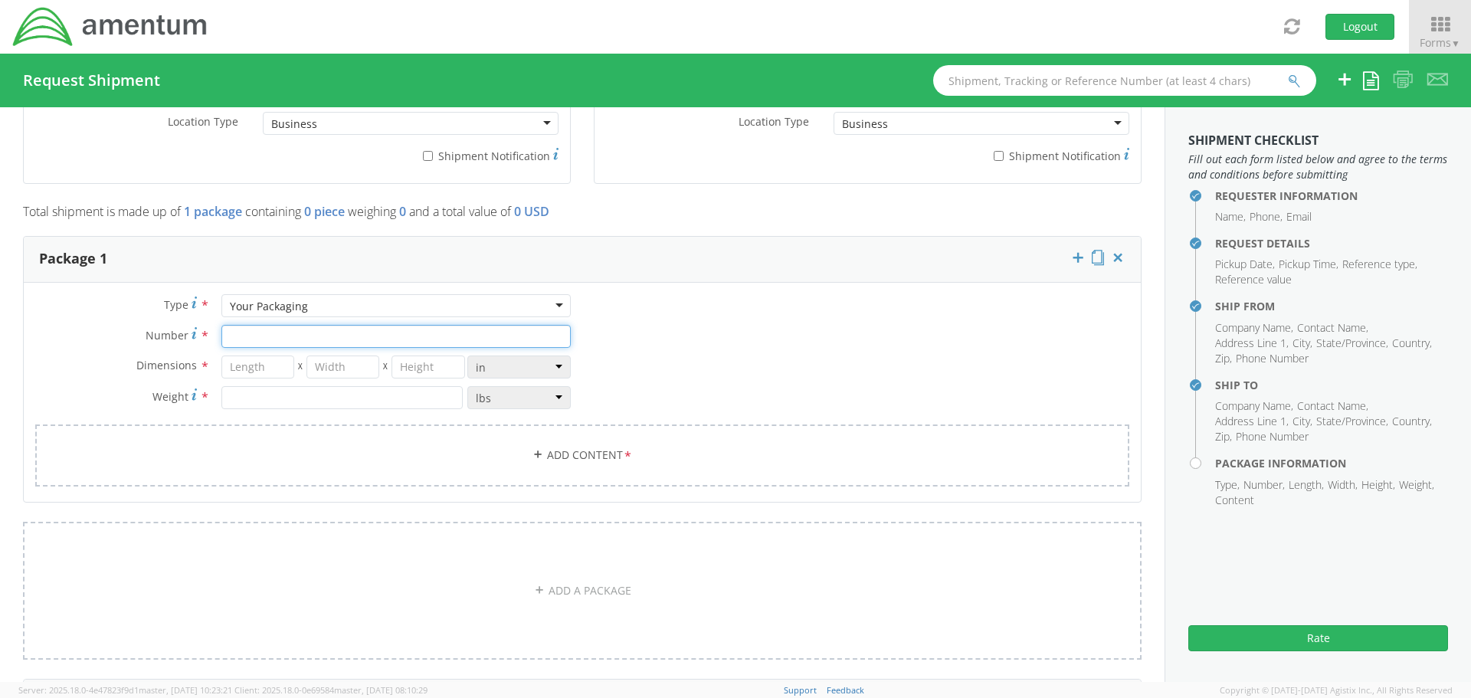
click at [269, 341] on input "Number *" at bounding box center [395, 336] width 349 height 23
type input "1"
click at [255, 368] on input "number" at bounding box center [257, 367] width 73 height 23
click at [273, 369] on input "number" at bounding box center [257, 367] width 73 height 23
type input "97.2"
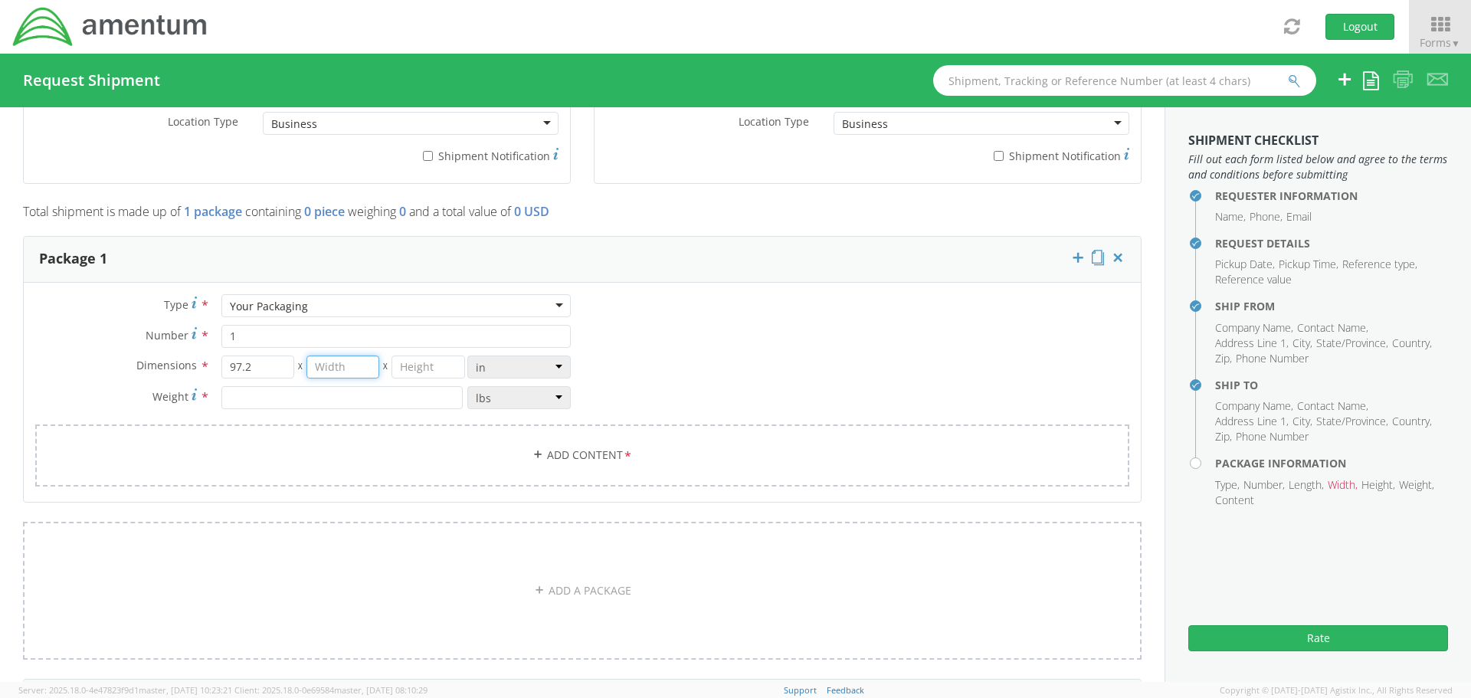
click at [356, 368] on input "number" at bounding box center [342, 367] width 73 height 23
type input "68.4"
click at [427, 362] on input "number" at bounding box center [428, 367] width 73 height 23
type input "64.68"
click at [311, 391] on input "number" at bounding box center [341, 397] width 241 height 23
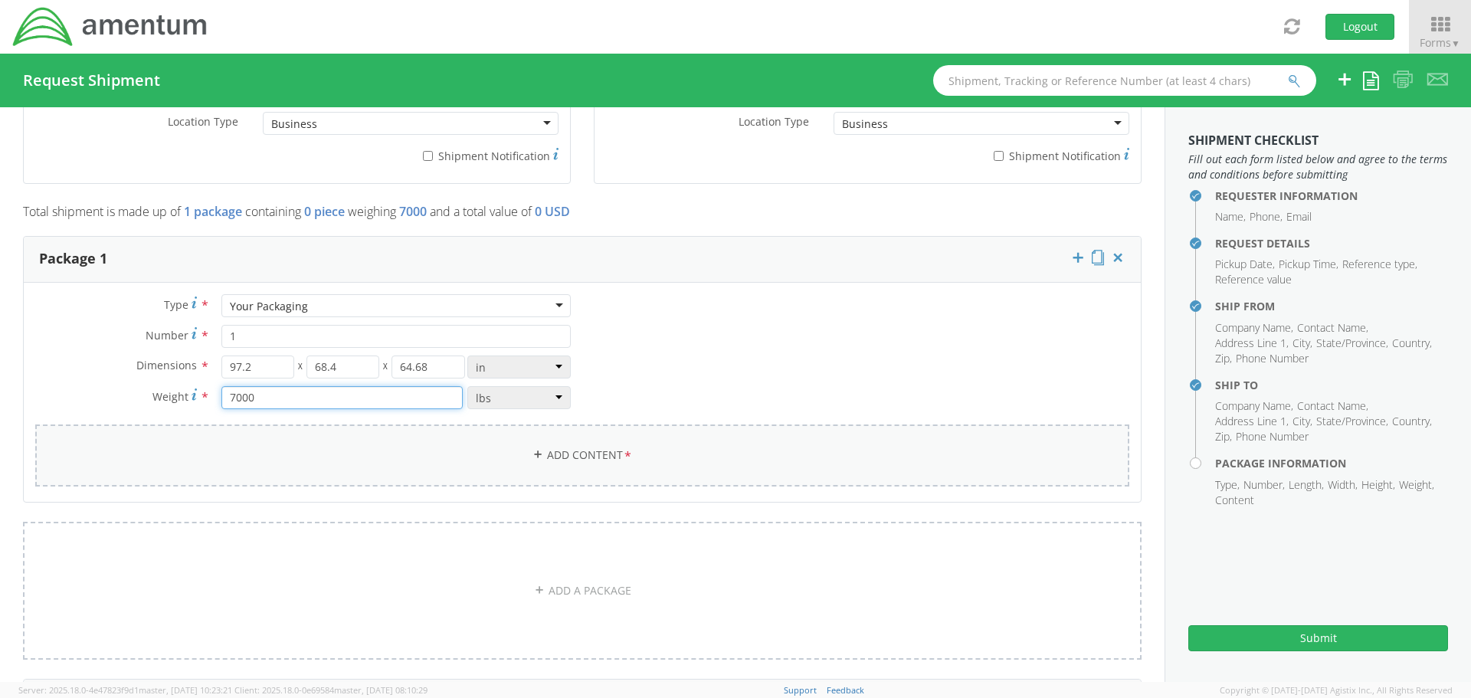
type input "7000"
click at [533, 452] on icon at bounding box center [538, 454] width 11 height 11
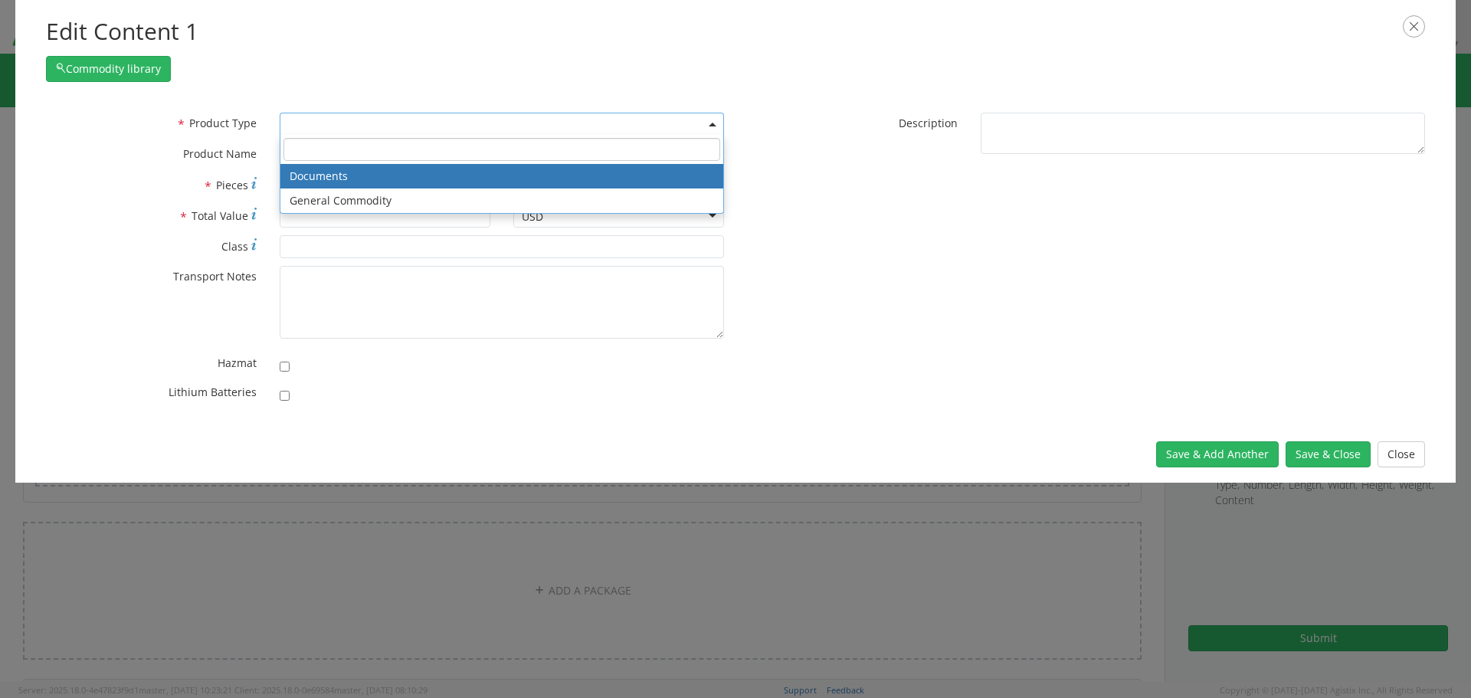
click at [345, 123] on span at bounding box center [502, 124] width 444 height 23
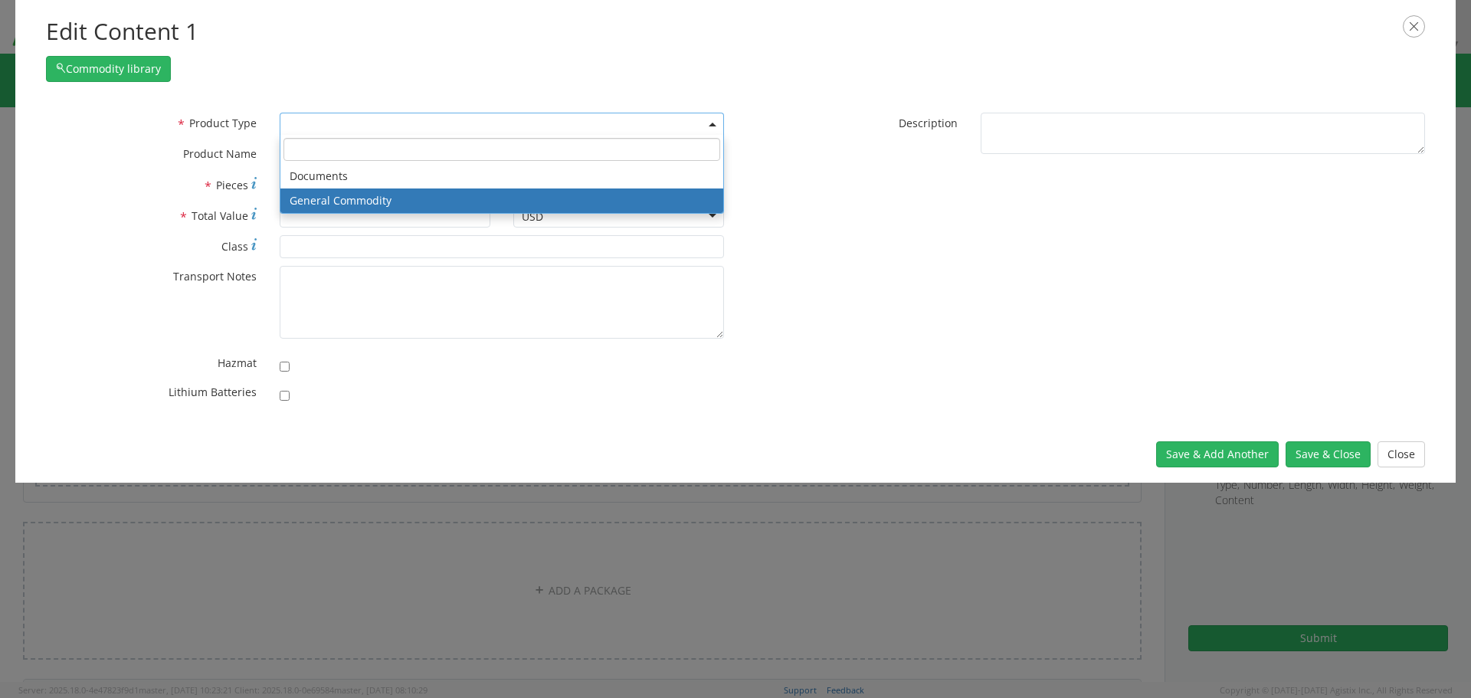
select select "COMMODITY"
type input "General Commodity"
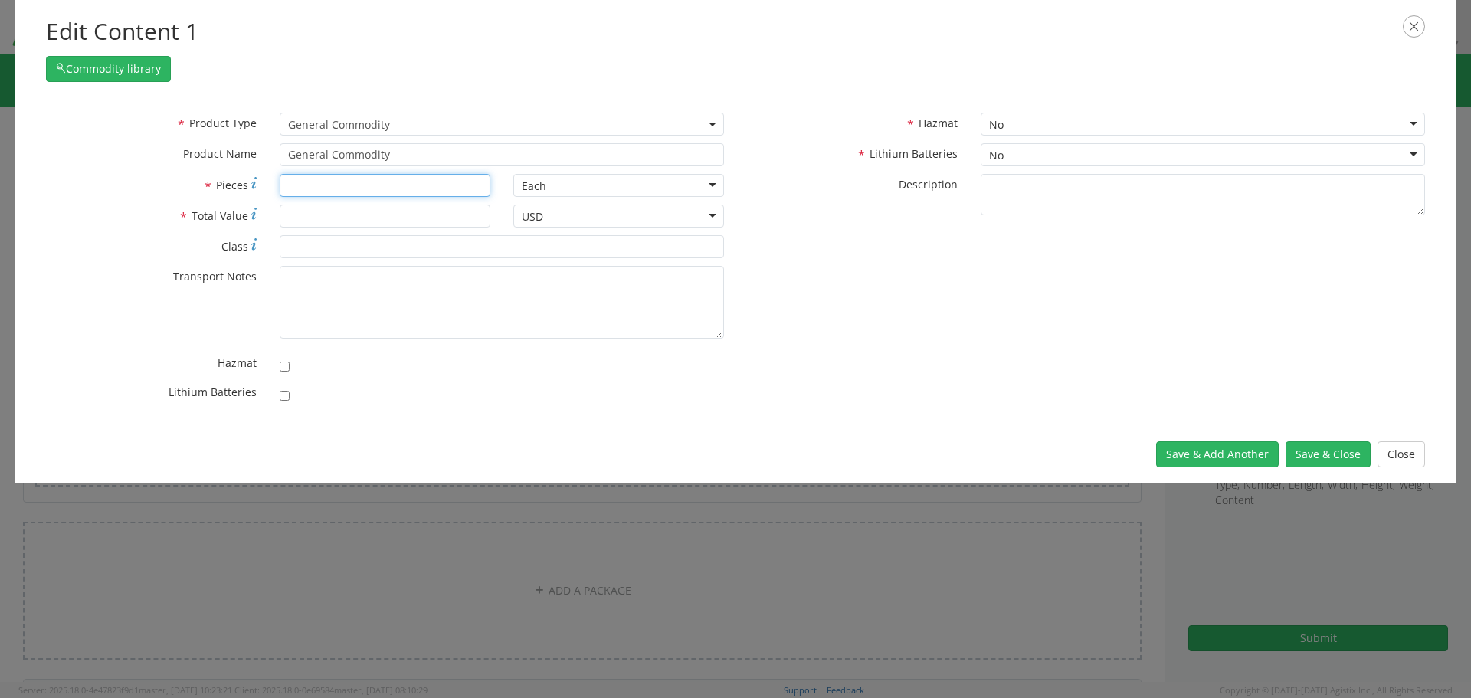
click at [325, 188] on input "* Pieces" at bounding box center [385, 185] width 211 height 23
type input "1"
click at [341, 217] on input "* Total Value" at bounding box center [385, 216] width 211 height 23
type input "176,531"
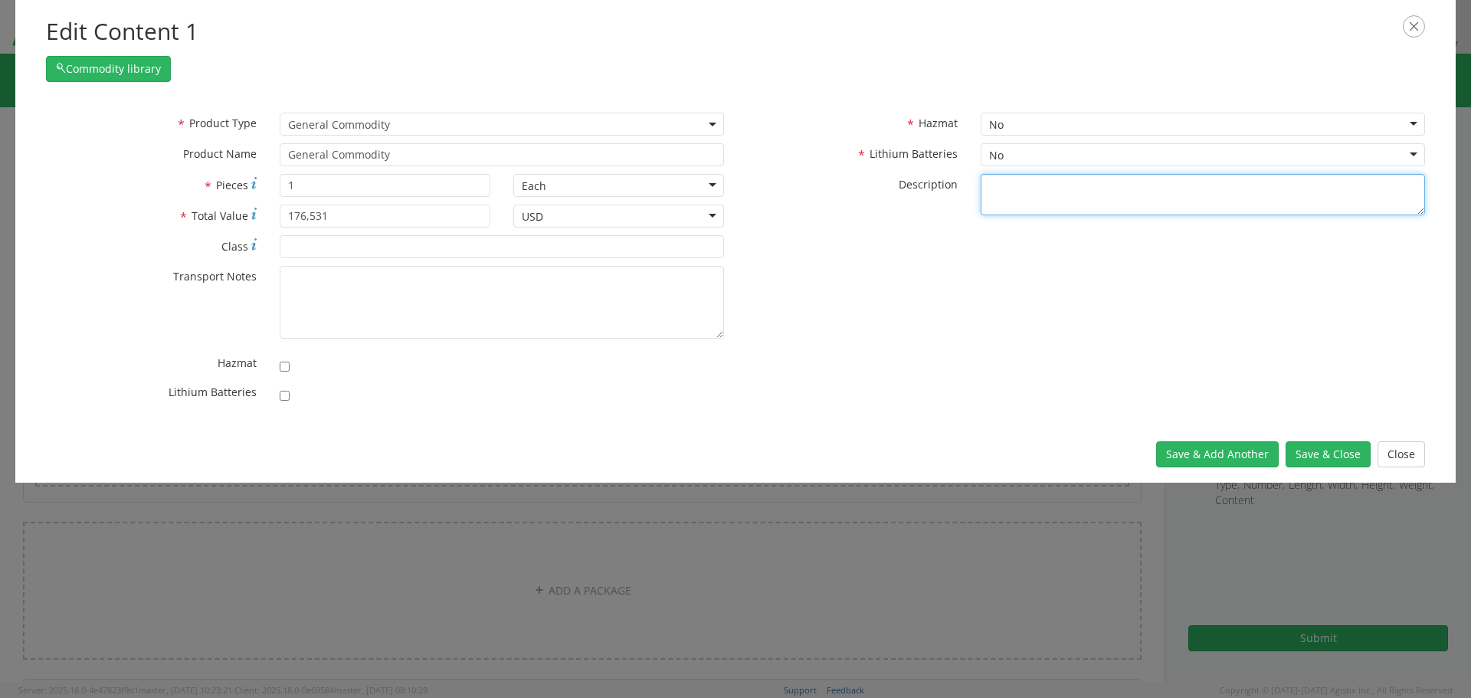
click at [1021, 184] on textarea "* Description" at bounding box center [1203, 195] width 444 height 42
type textarea "Auxiliary Power Unit"
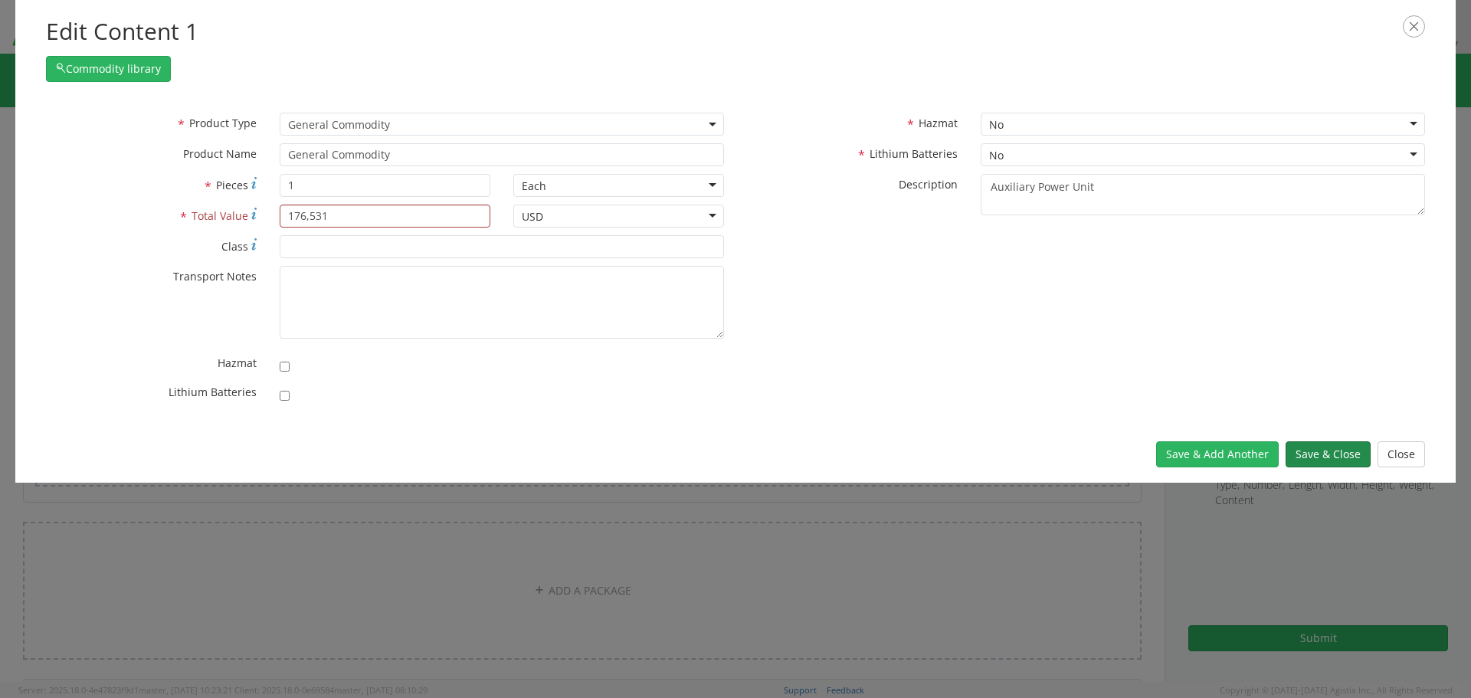
click at [1326, 450] on button "Save & Close" at bounding box center [1328, 454] width 85 height 26
click at [293, 201] on div "* Pieces 1" at bounding box center [267, 189] width 467 height 31
click at [310, 218] on input "176,531" at bounding box center [385, 216] width 211 height 23
type input "176531"
click at [1323, 462] on button "Save & Close" at bounding box center [1328, 454] width 85 height 26
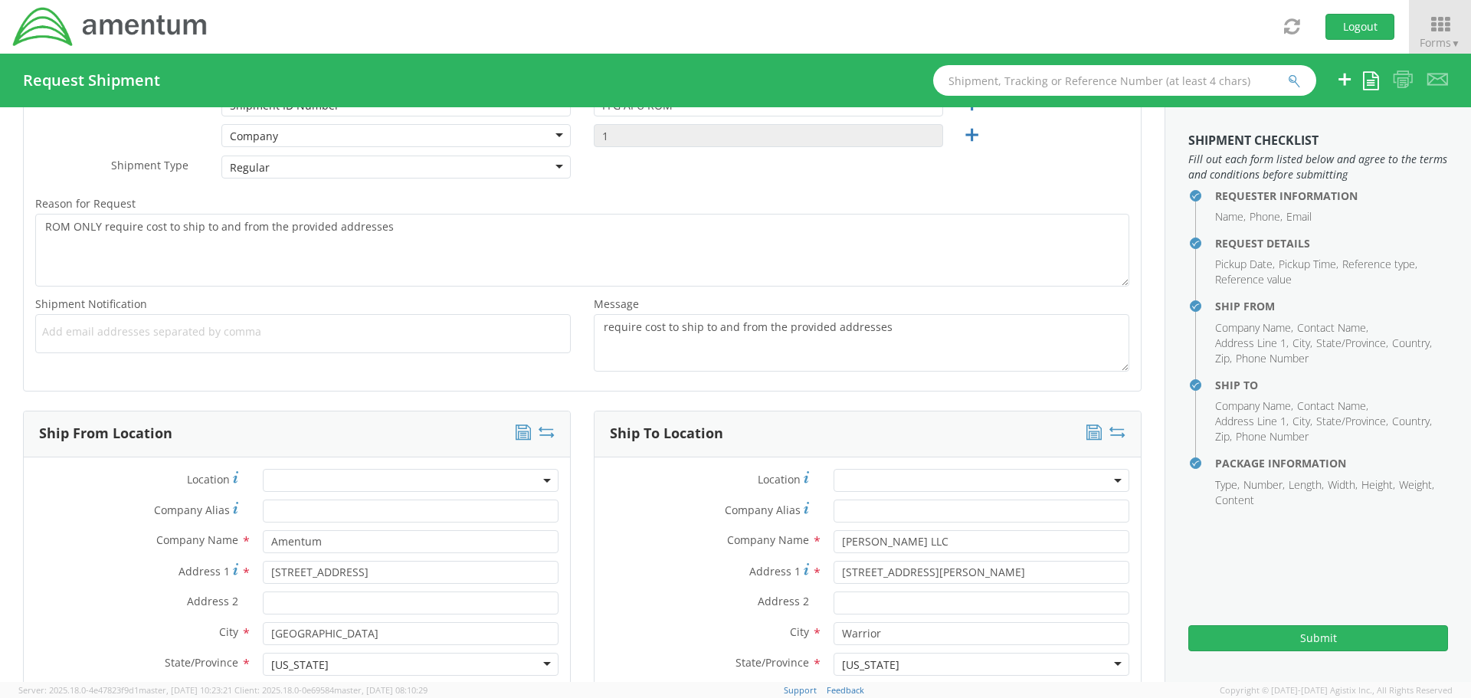
scroll to position [360, 0]
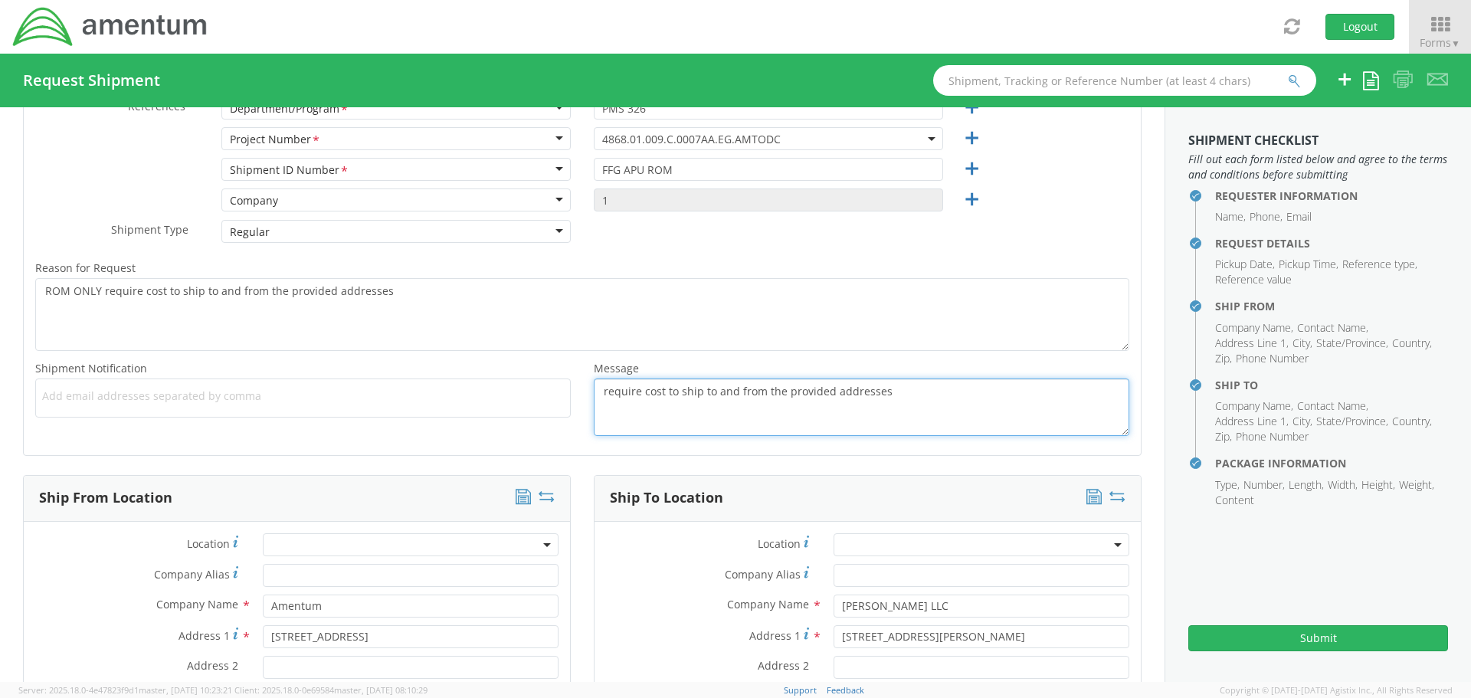
click at [598, 390] on textarea "require cost to ship to and from the provided addresses" at bounding box center [862, 407] width 536 height 57
drag, startPoint x: 1082, startPoint y: 391, endPoint x: 503, endPoint y: 378, distance: 578.7
click at [503, 378] on div "Shipment Notification * Add email addresses separated by comma Message * Reques…" at bounding box center [582, 401] width 1117 height 85
click at [687, 411] on textarea "Request quote time of 4 yr reply please. Require cost to ship to and from the p…" at bounding box center [862, 407] width 536 height 57
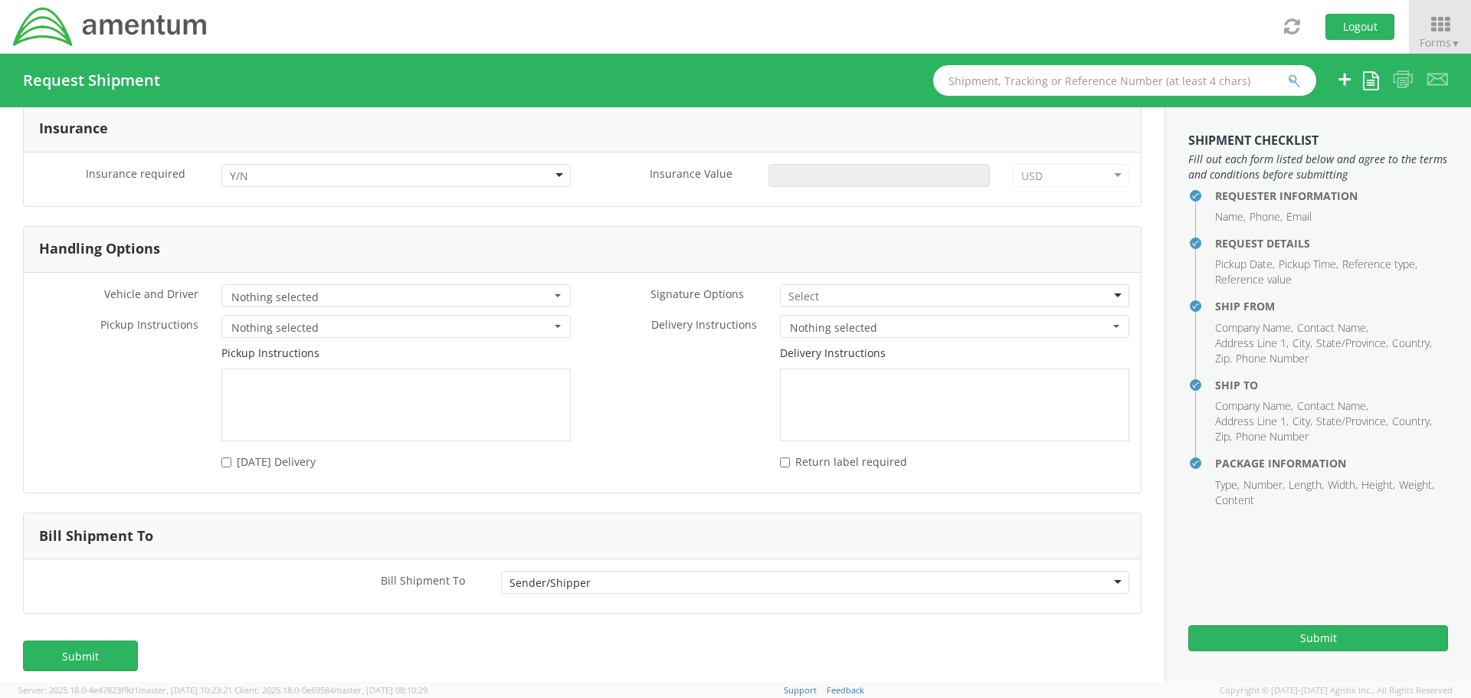
scroll to position [1893, 0]
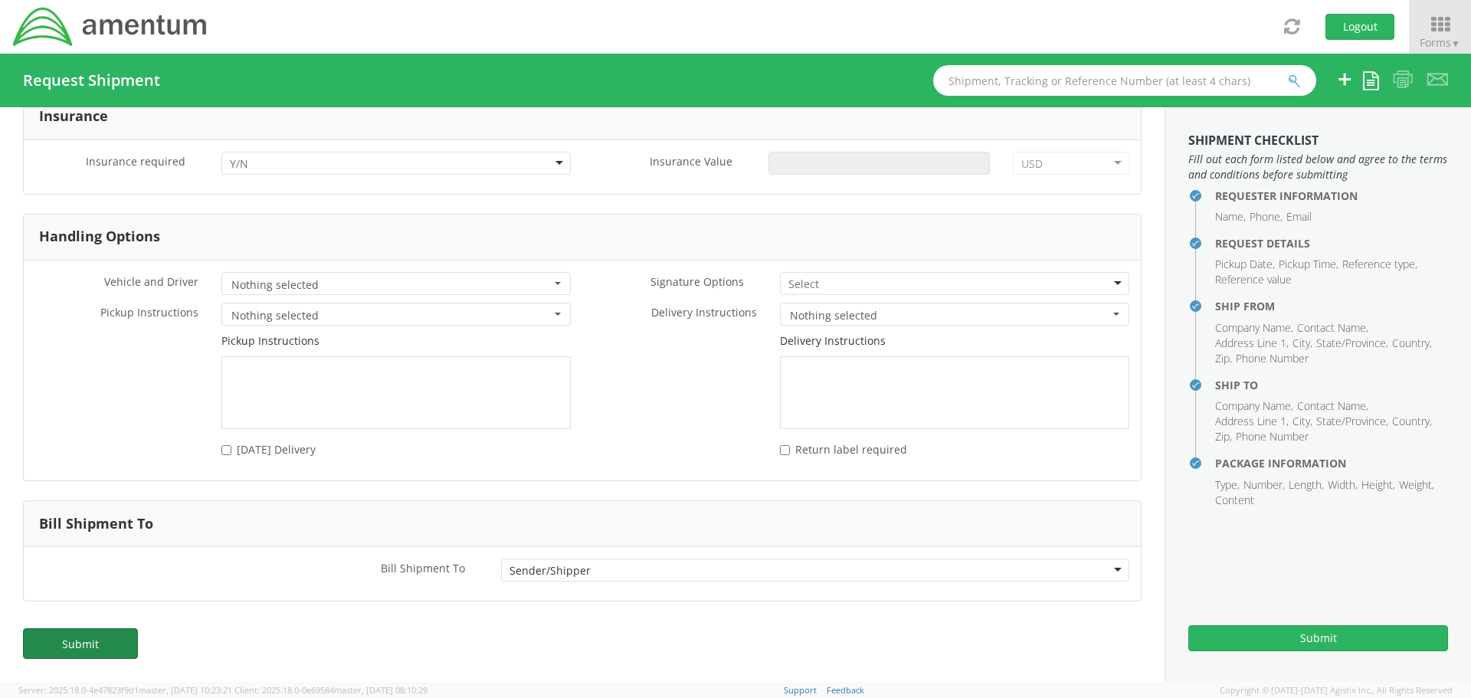
type textarea "Request quote time of 4 yr reply please. Require cost to ship to and from the p…"
click at [69, 646] on link "Submit" at bounding box center [80, 643] width 115 height 31
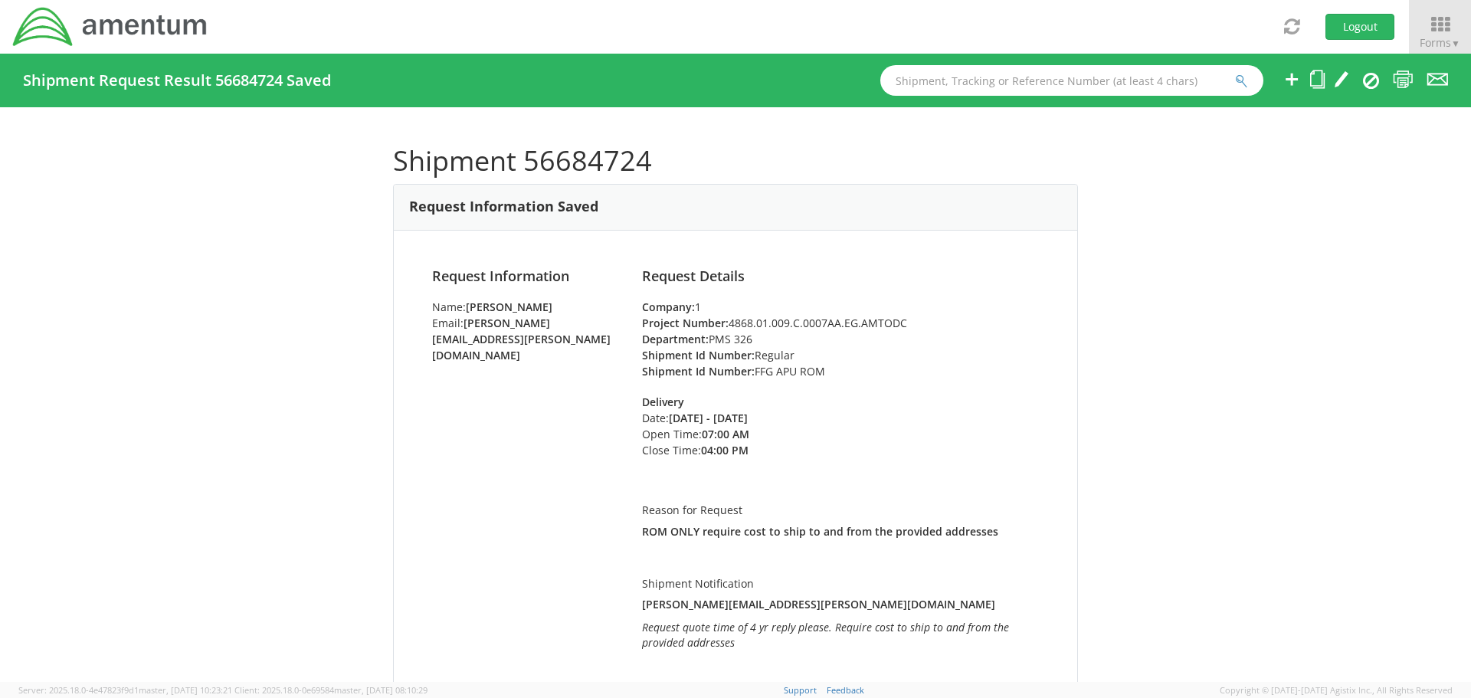
click at [163, 258] on div "Shipment 56684724 Request Information Saved Request Information Name: [PERSON_N…" at bounding box center [735, 394] width 1471 height 575
